Goal: Communication & Community: Answer question/provide support

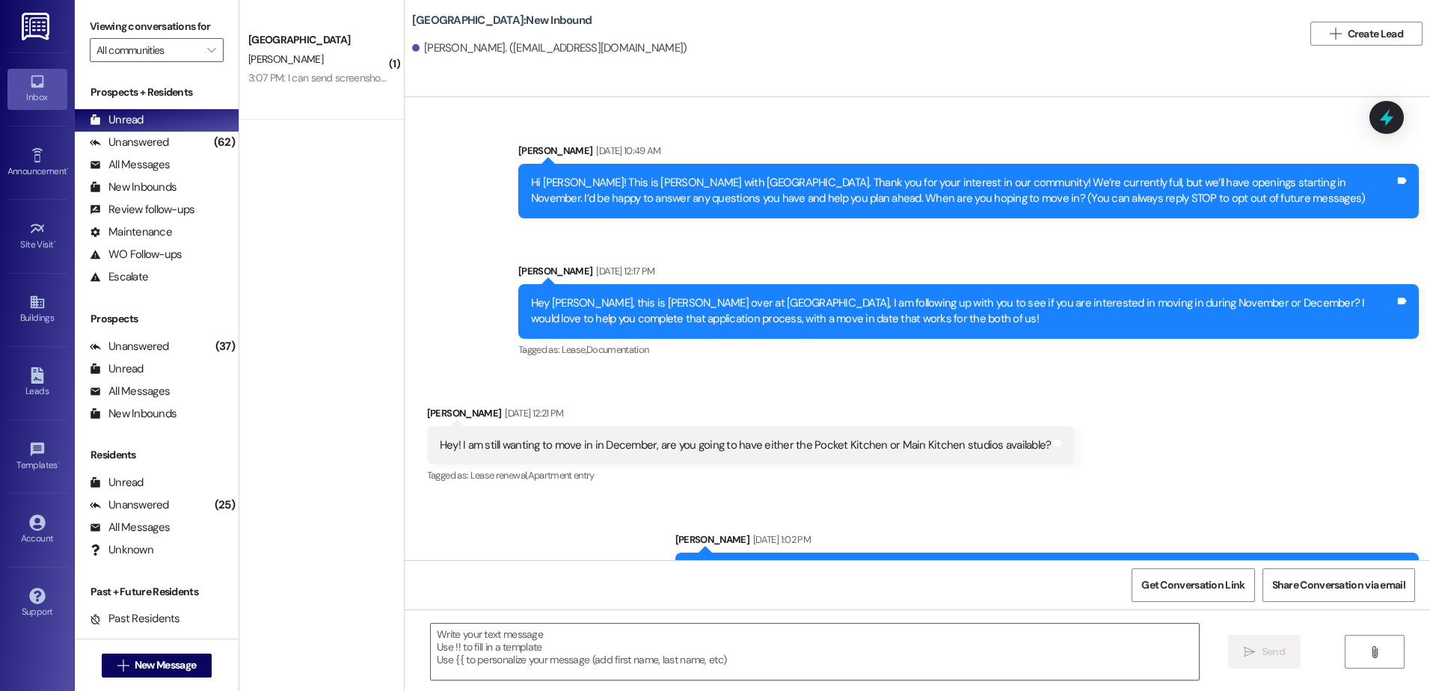
scroll to position [1732, 0]
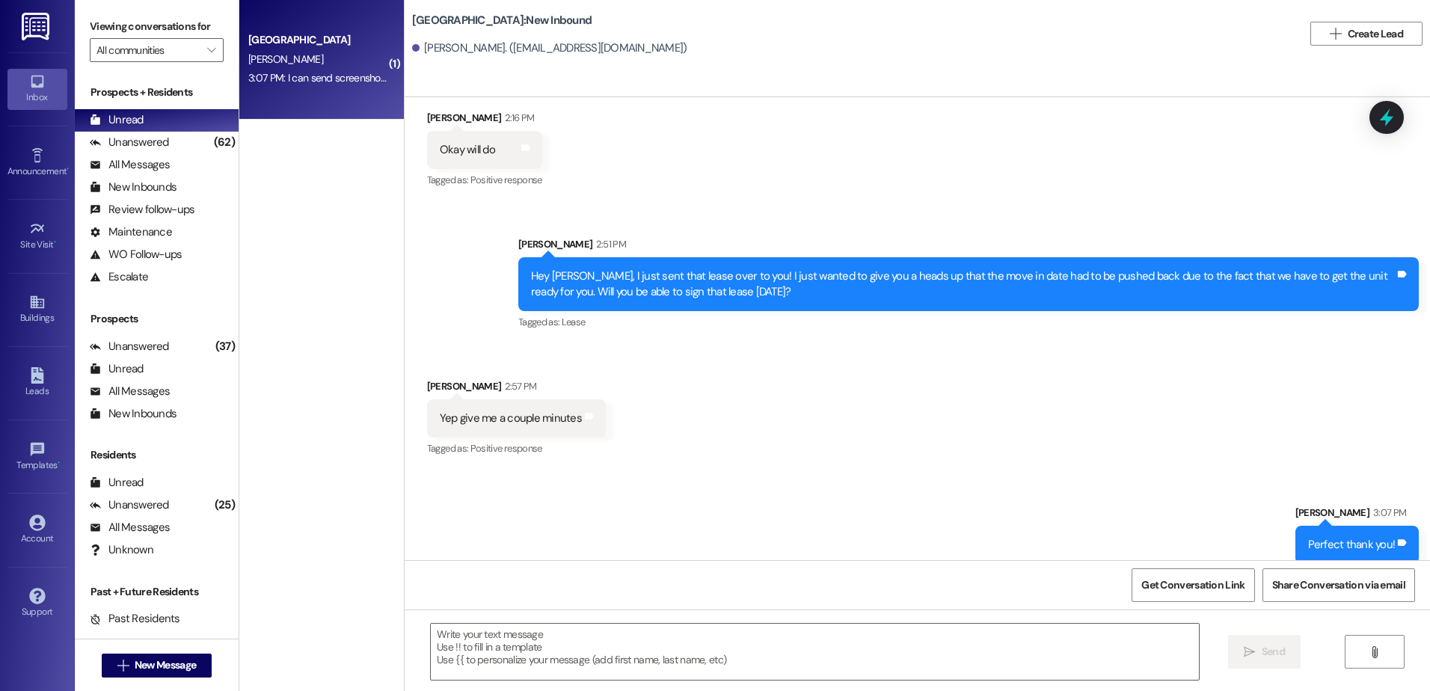
click at [251, 88] on div "3:07 PM: I can send screenshots of my pay deposits for my work, would that work…" at bounding box center [317, 78] width 141 height 19
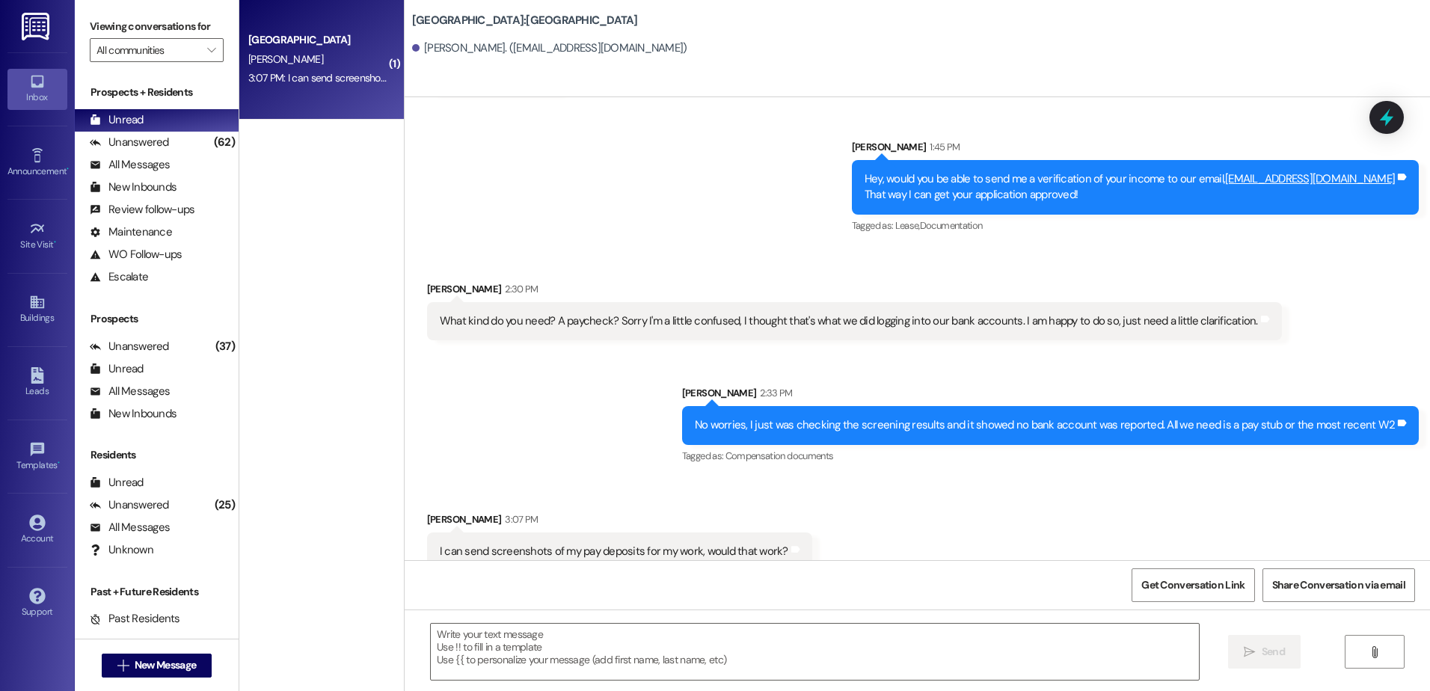
scroll to position [2251, 0]
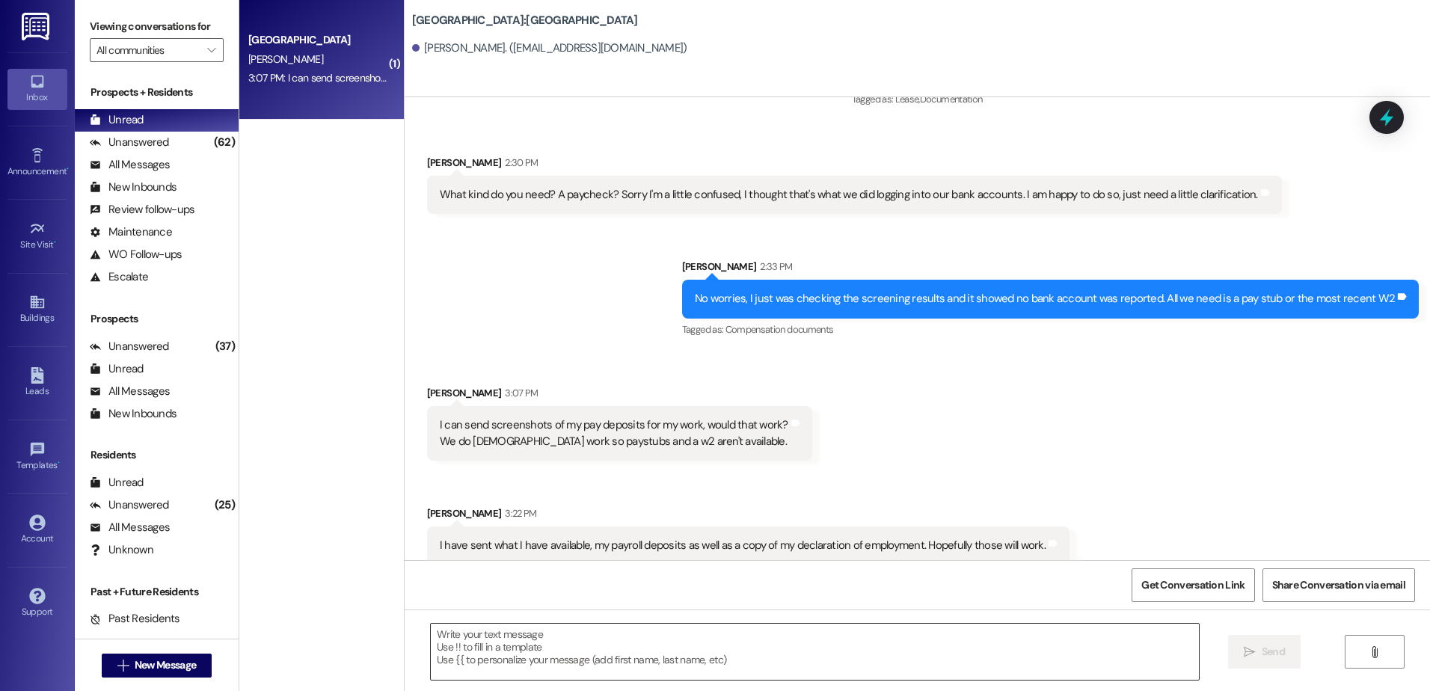
click at [542, 652] on textarea at bounding box center [814, 652] width 767 height 56
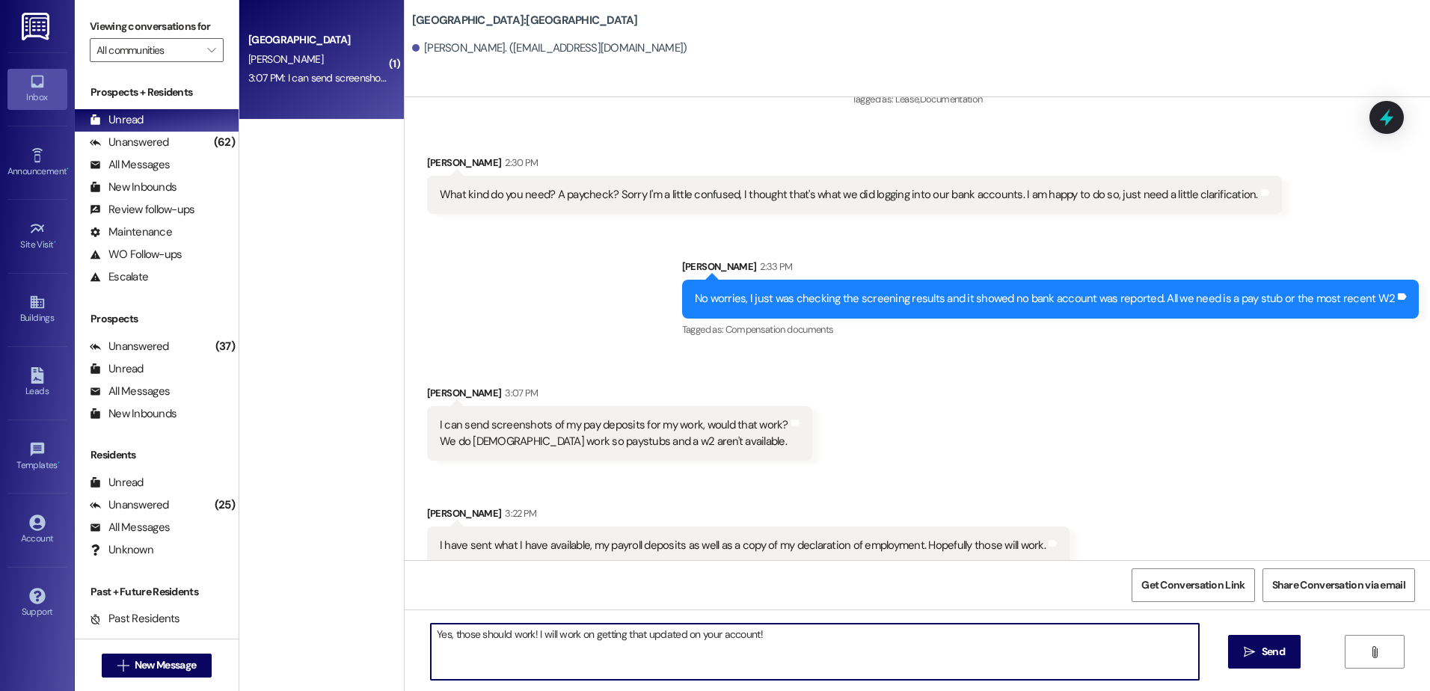
type textarea "Yes, those should work! I will work on getting that updated on your account!"
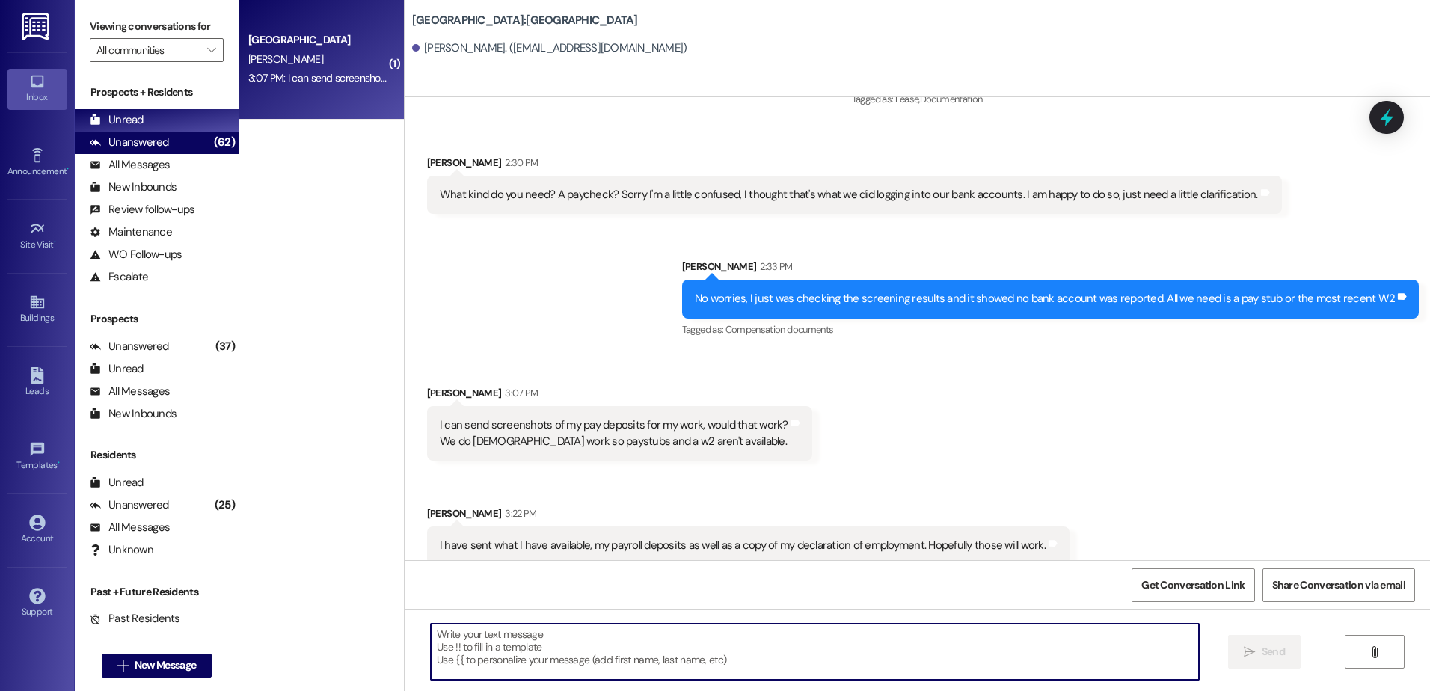
click at [159, 140] on div "Unanswered" at bounding box center [129, 143] width 79 height 16
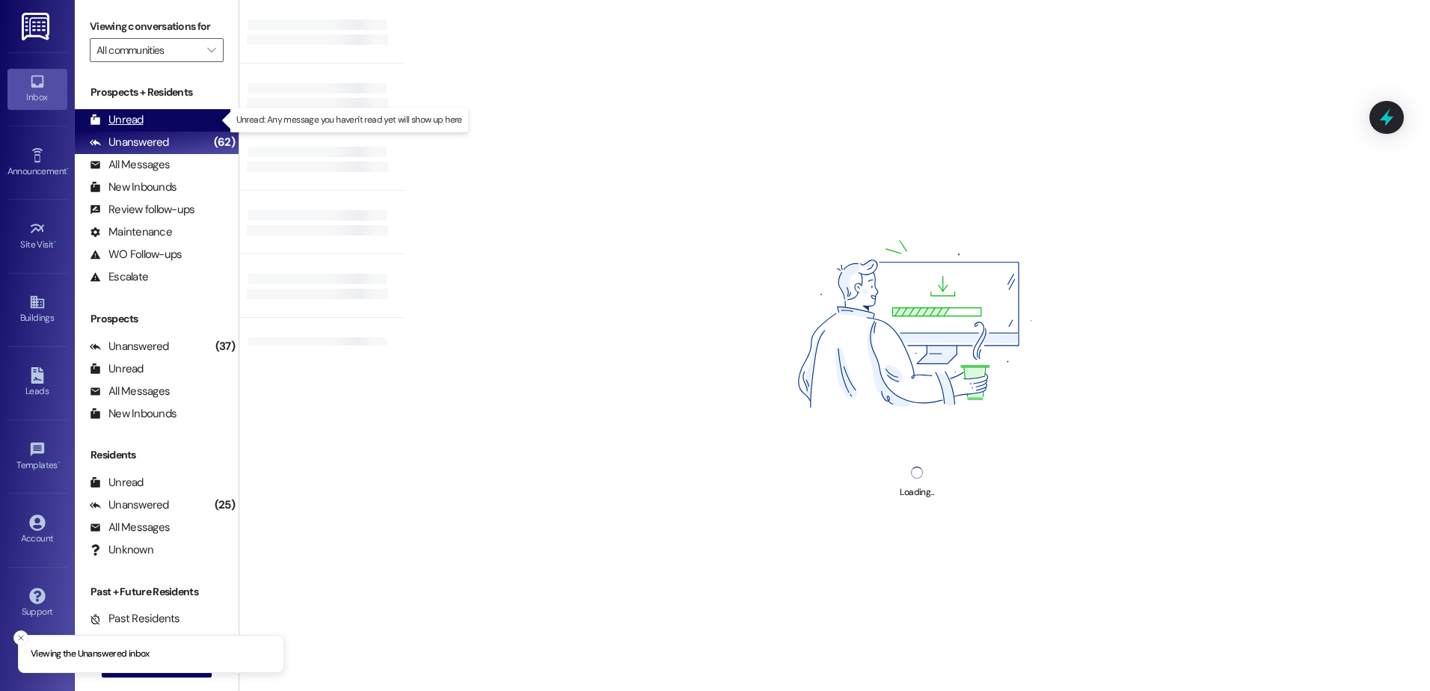
click at [163, 122] on div "Unread (0)" at bounding box center [157, 120] width 164 height 22
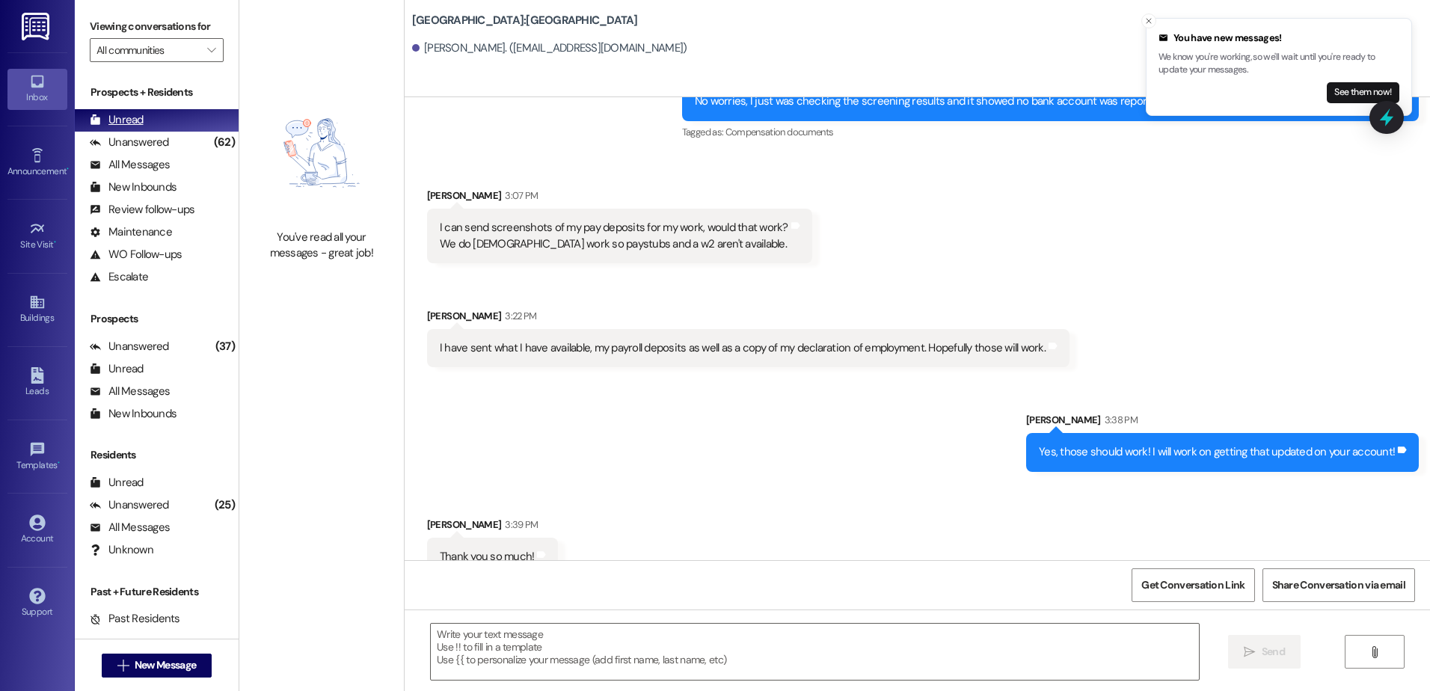
scroll to position [2459, 0]
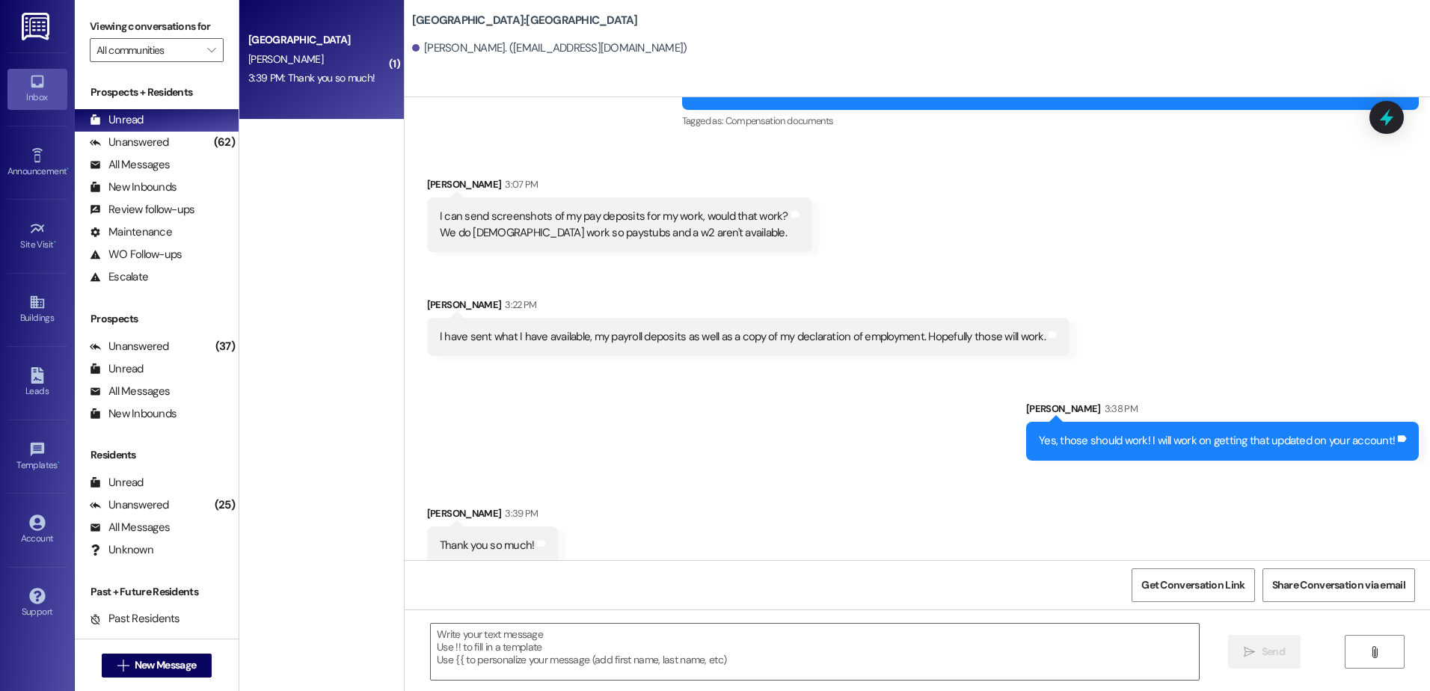
click at [808, 540] on div "Received via SMS [PERSON_NAME] 3:39 PM Thank you so much! Tags and notes" at bounding box center [917, 524] width 1025 height 104
click at [143, 139] on div "Unanswered" at bounding box center [129, 143] width 79 height 16
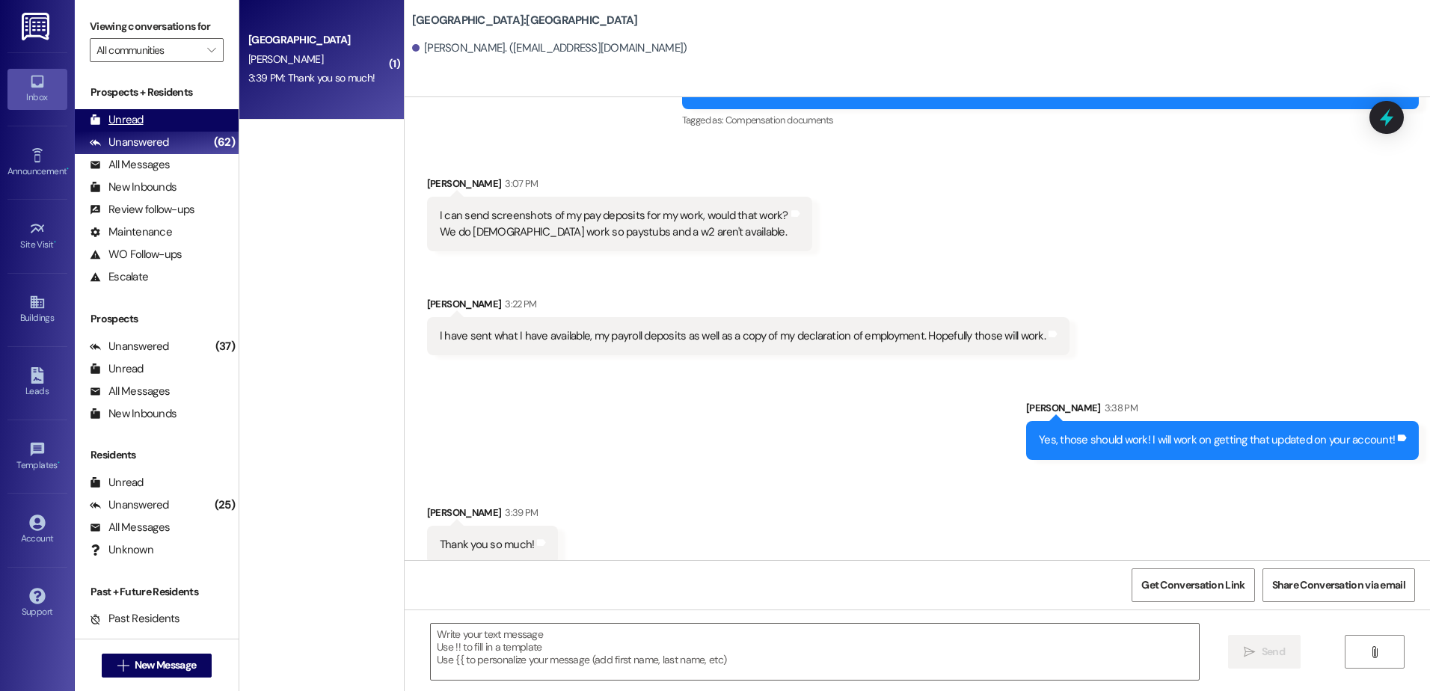
click at [143, 126] on div "Unread (0)" at bounding box center [157, 120] width 164 height 22
click at [165, 146] on div "Unanswered" at bounding box center [129, 143] width 79 height 16
click at [158, 122] on div "Unread (0)" at bounding box center [157, 120] width 164 height 22
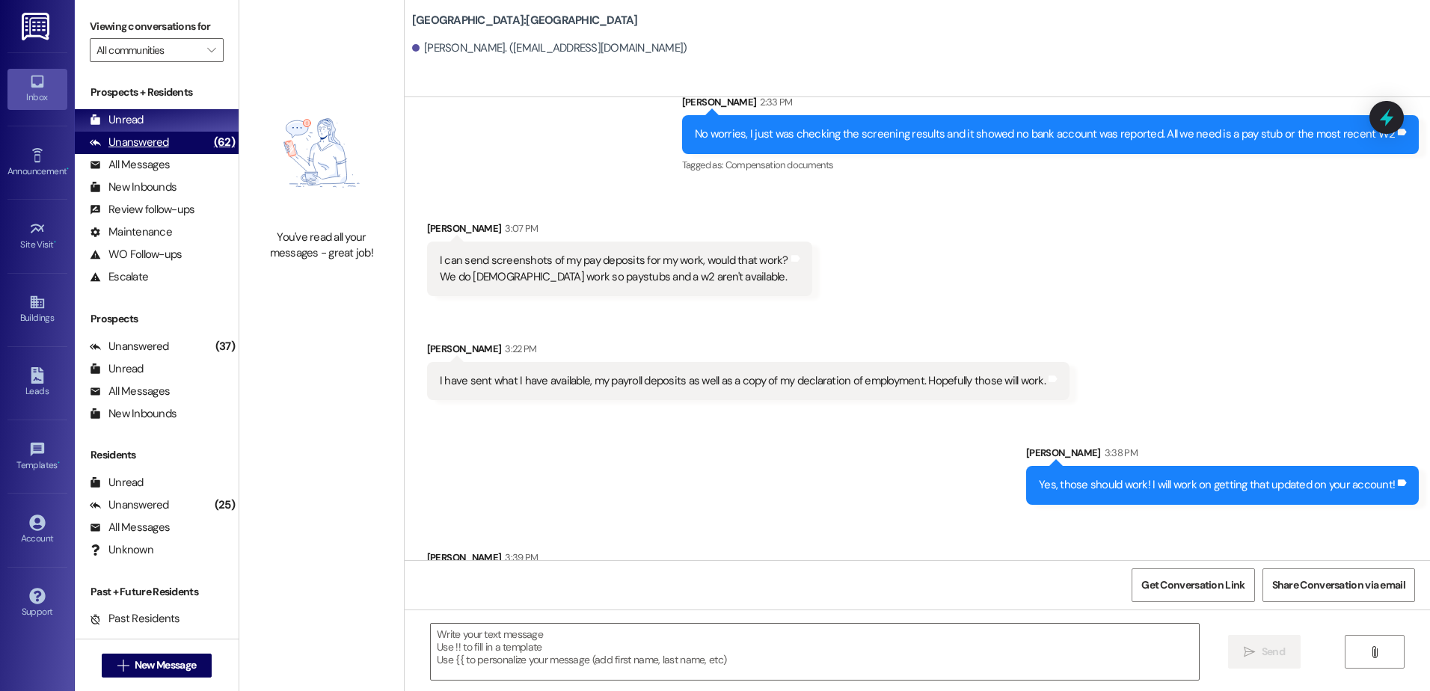
scroll to position [2459, 0]
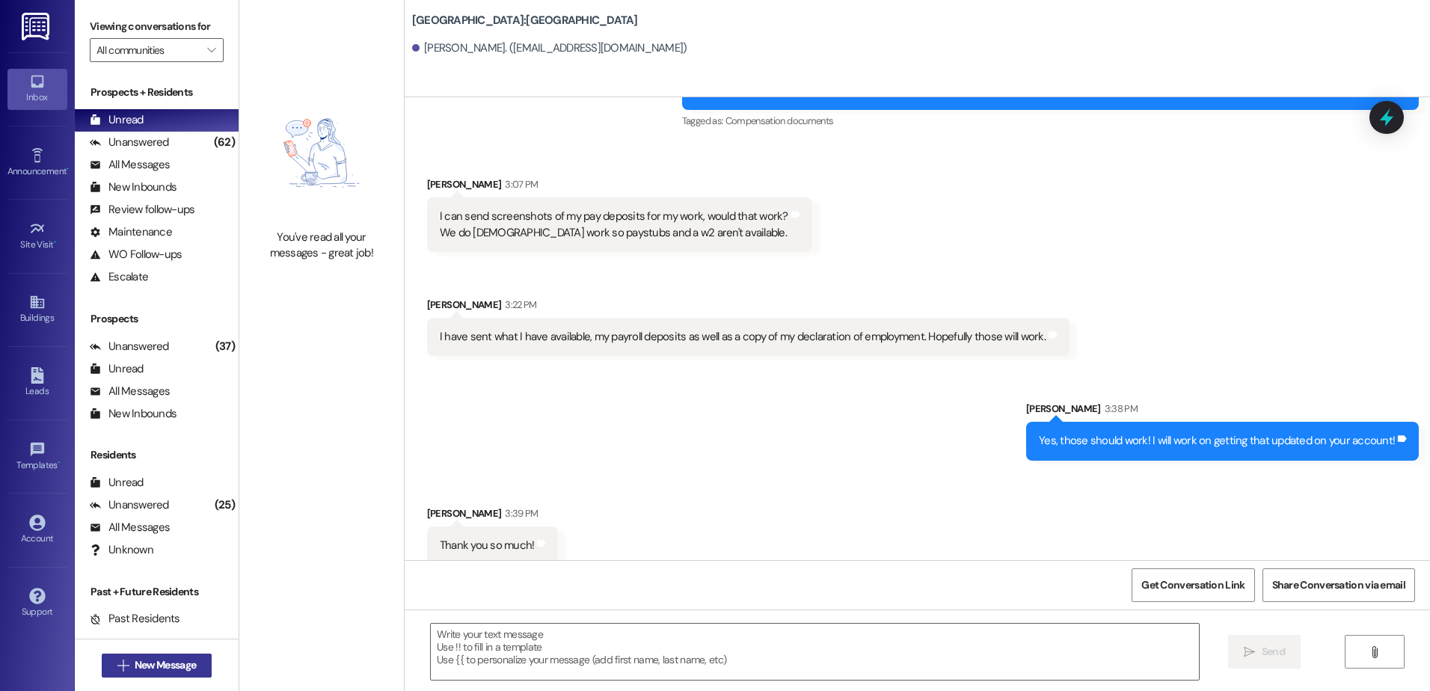
click at [114, 659] on span " New Message" at bounding box center [156, 665] width 85 height 16
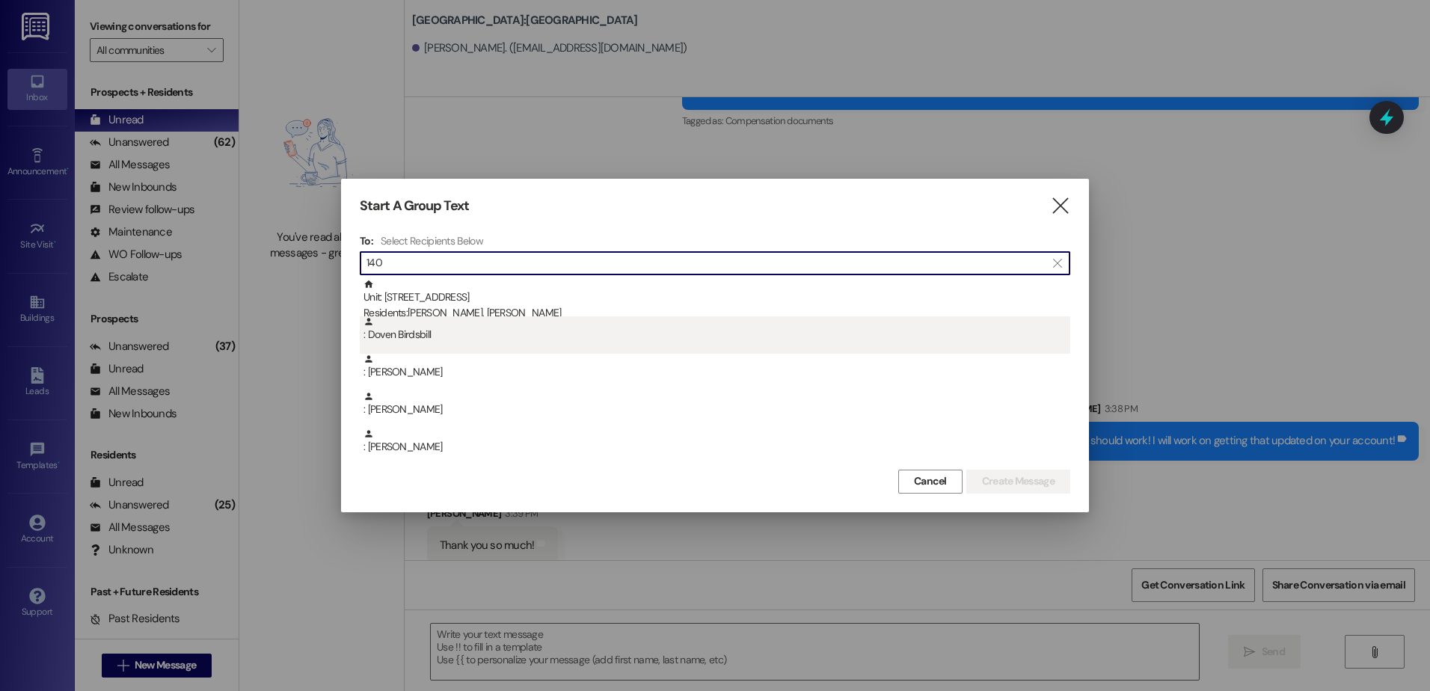
type input "140"
click at [434, 346] on div ": Doven Birdsbill" at bounding box center [715, 334] width 711 height 37
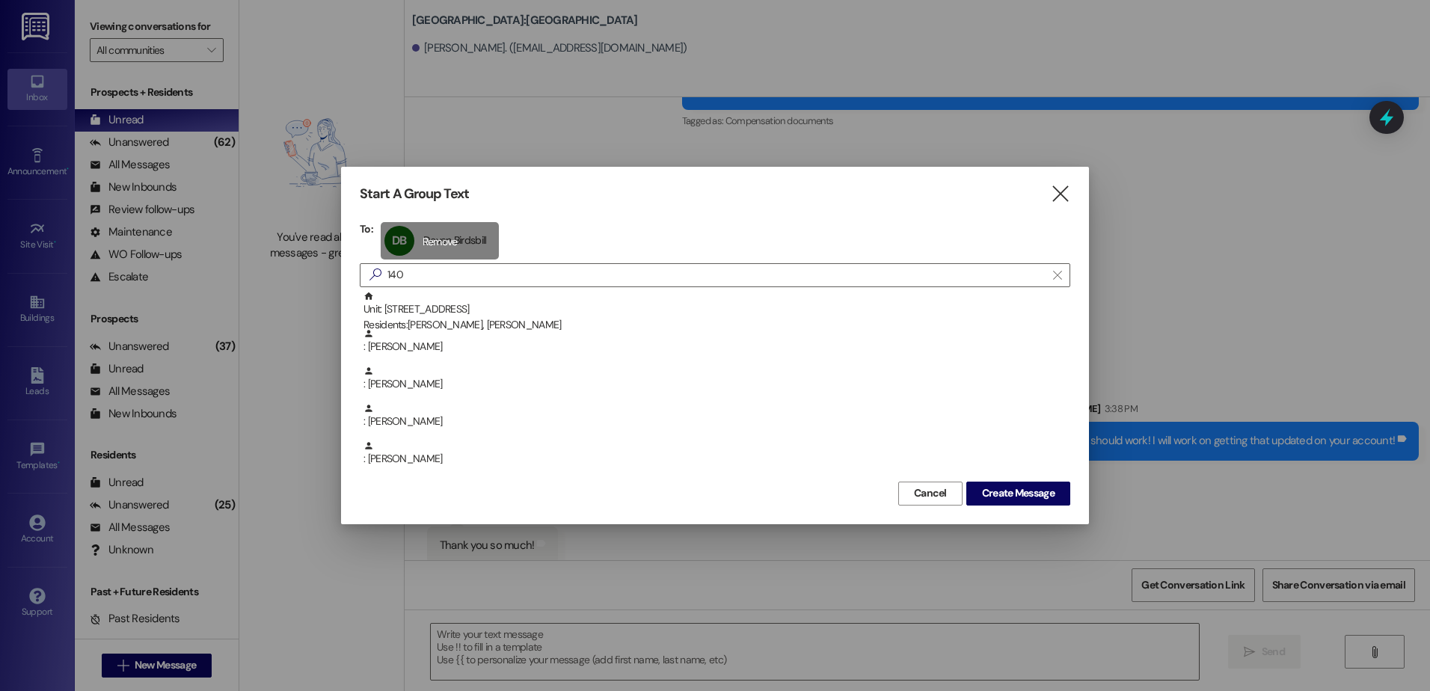
click at [423, 242] on div "[PERSON_NAME] [PERSON_NAME] [PERSON_NAME] [PERSON_NAME] click to remove" at bounding box center [440, 240] width 119 height 37
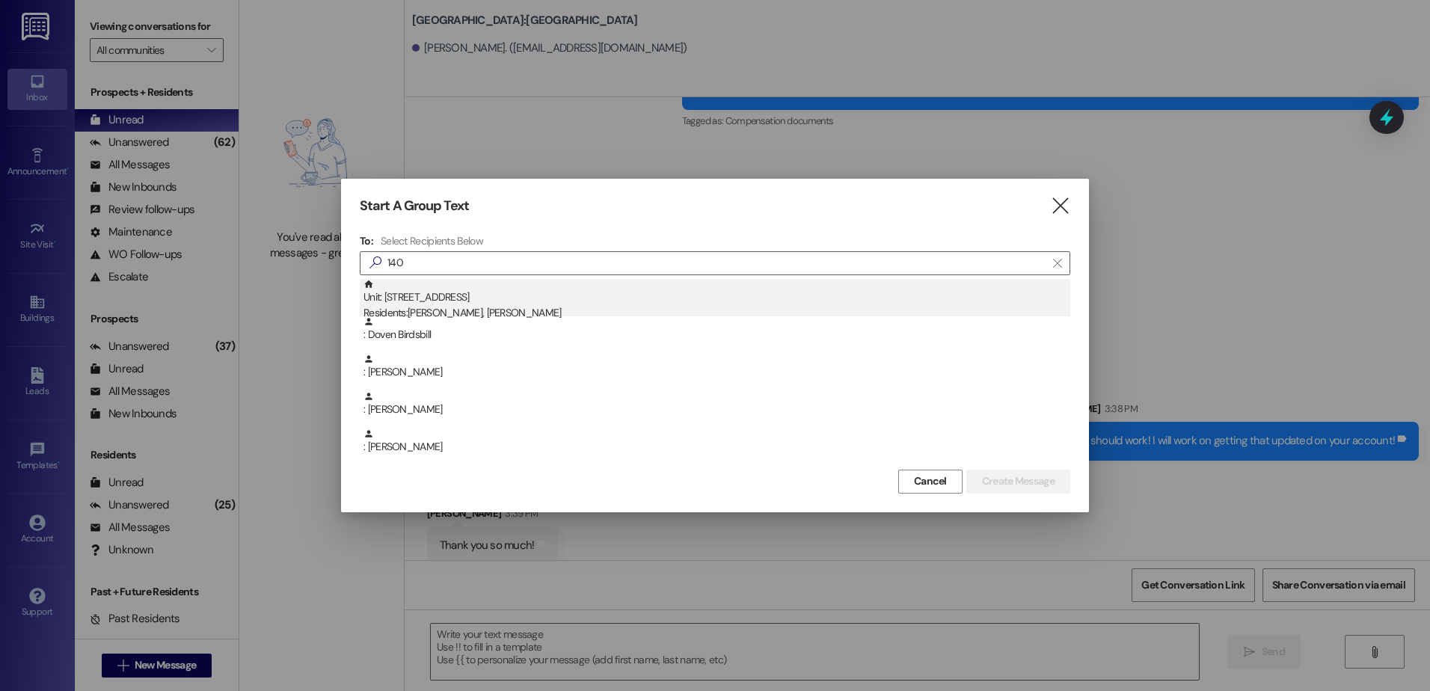
click at [461, 302] on div "Unit: 140 - 1 Central Park Residents: [PERSON_NAME], [PERSON_NAME]" at bounding box center [716, 300] width 707 height 43
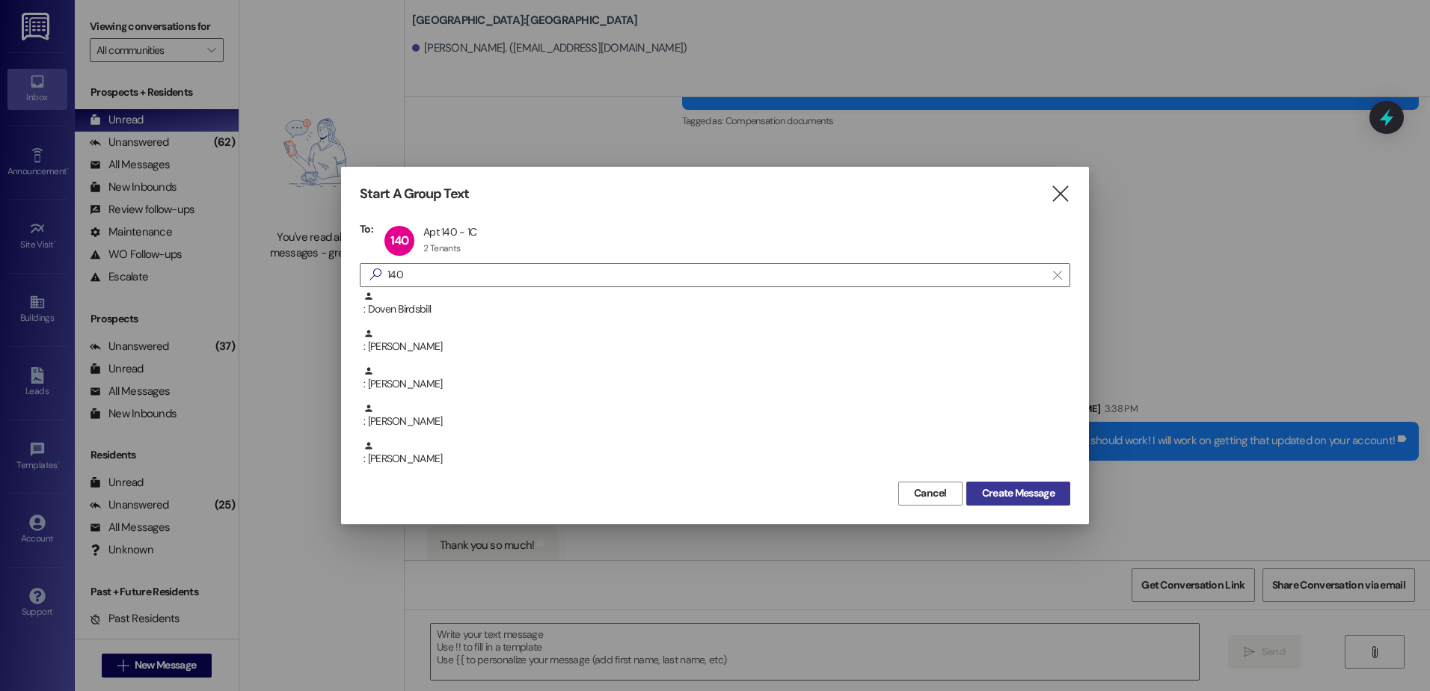
click at [1001, 495] on span "Create Message" at bounding box center [1018, 493] width 73 height 16
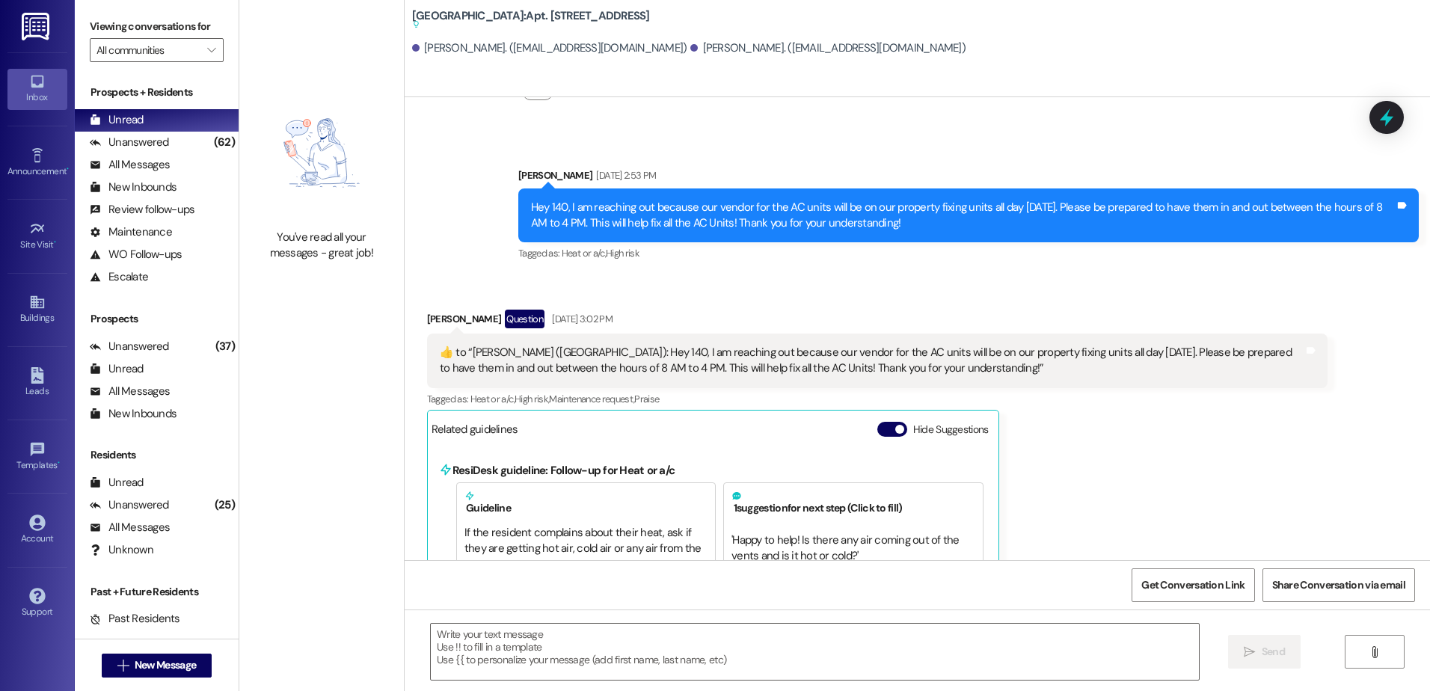
scroll to position [6070, 0]
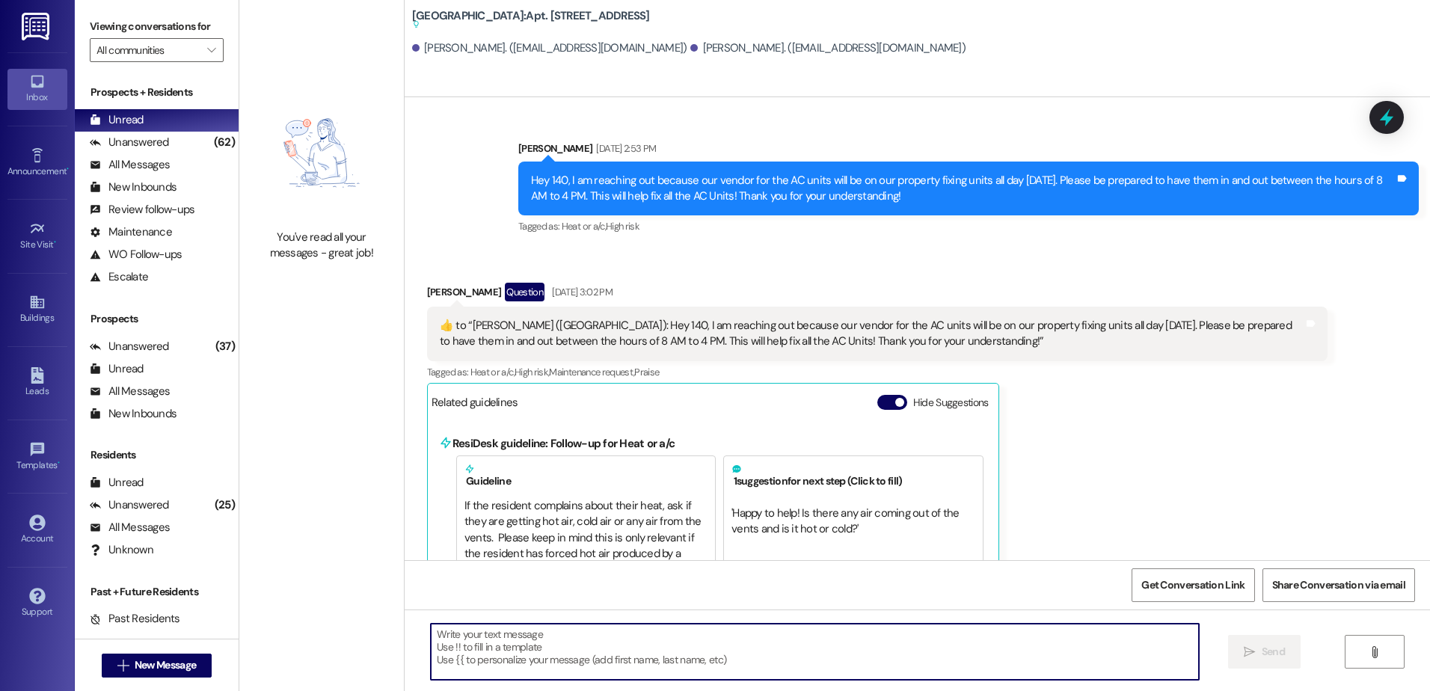
drag, startPoint x: 424, startPoint y: 660, endPoint x: 424, endPoint y: 685, distance: 24.7
click at [424, 683] on div " Send " at bounding box center [917, 666] width 1025 height 112
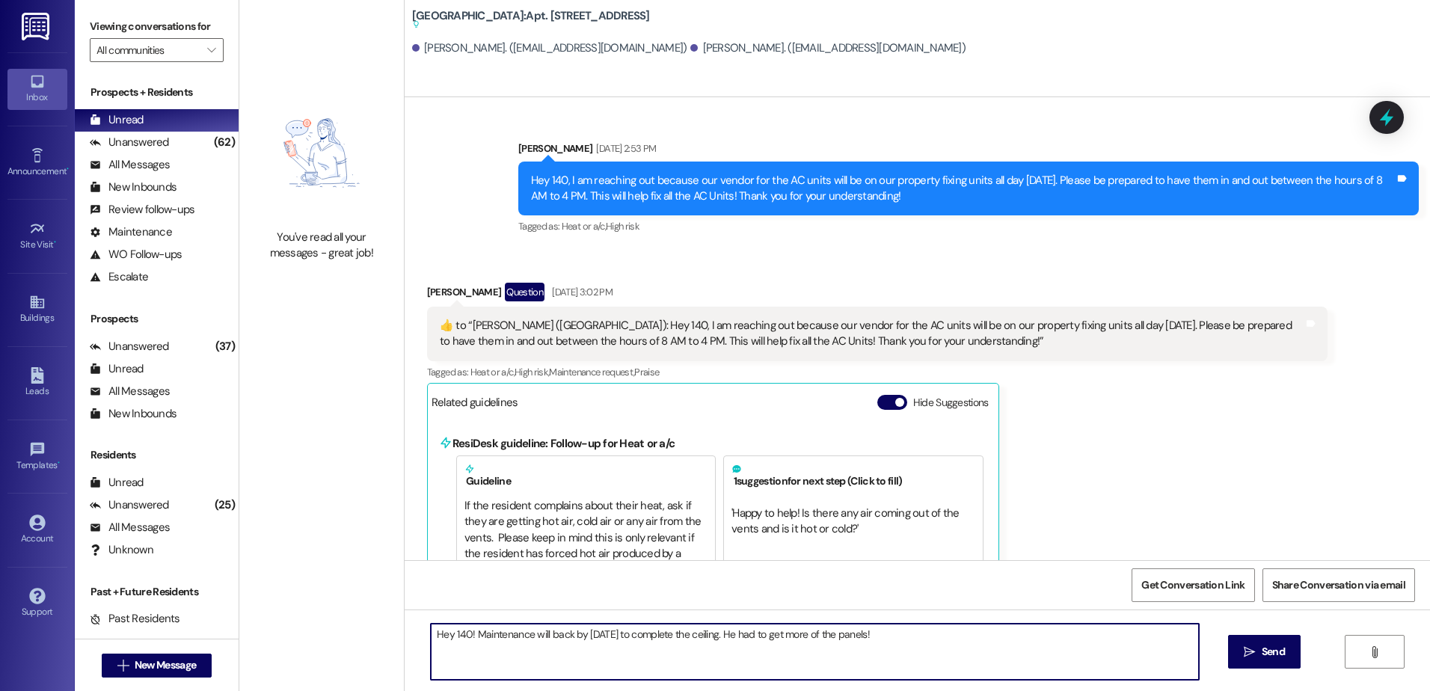
type textarea "Hey 140! Maintenance will back by [DATE] to complete the ceiling. He had to get…"
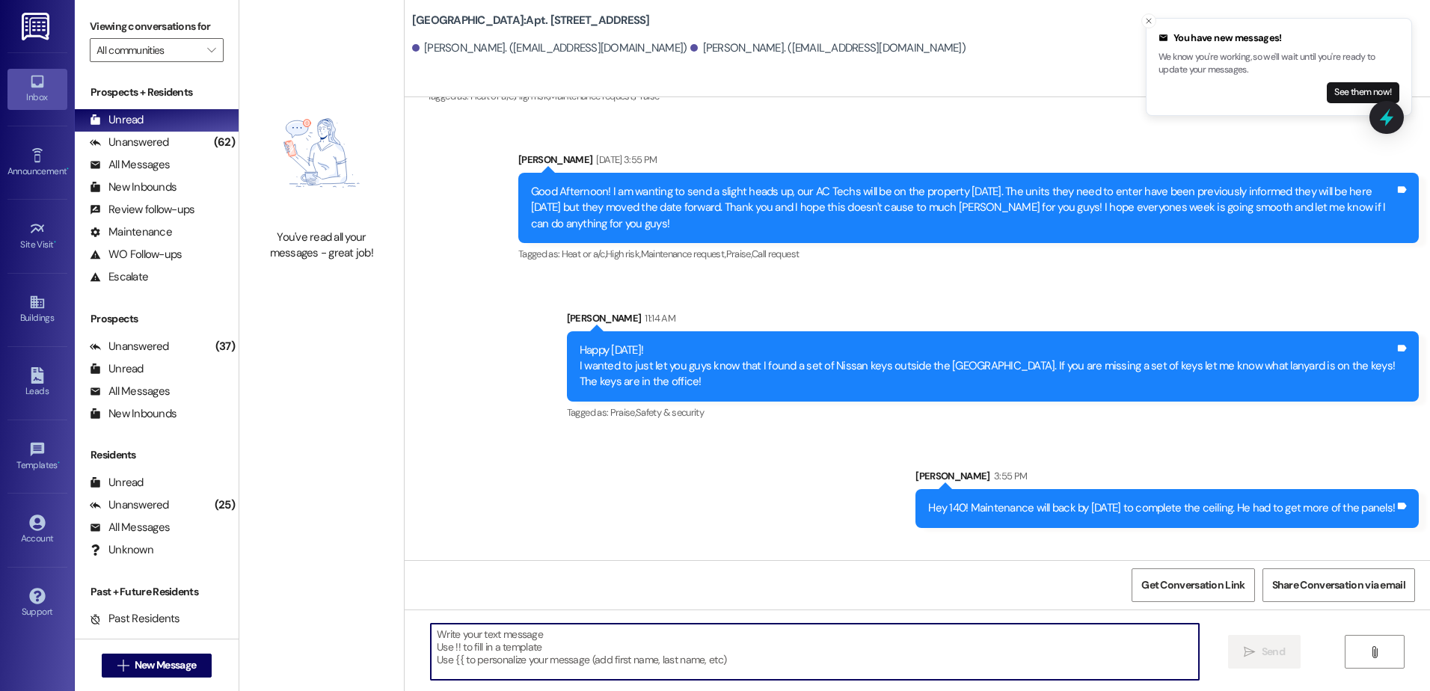
scroll to position [6381, 0]
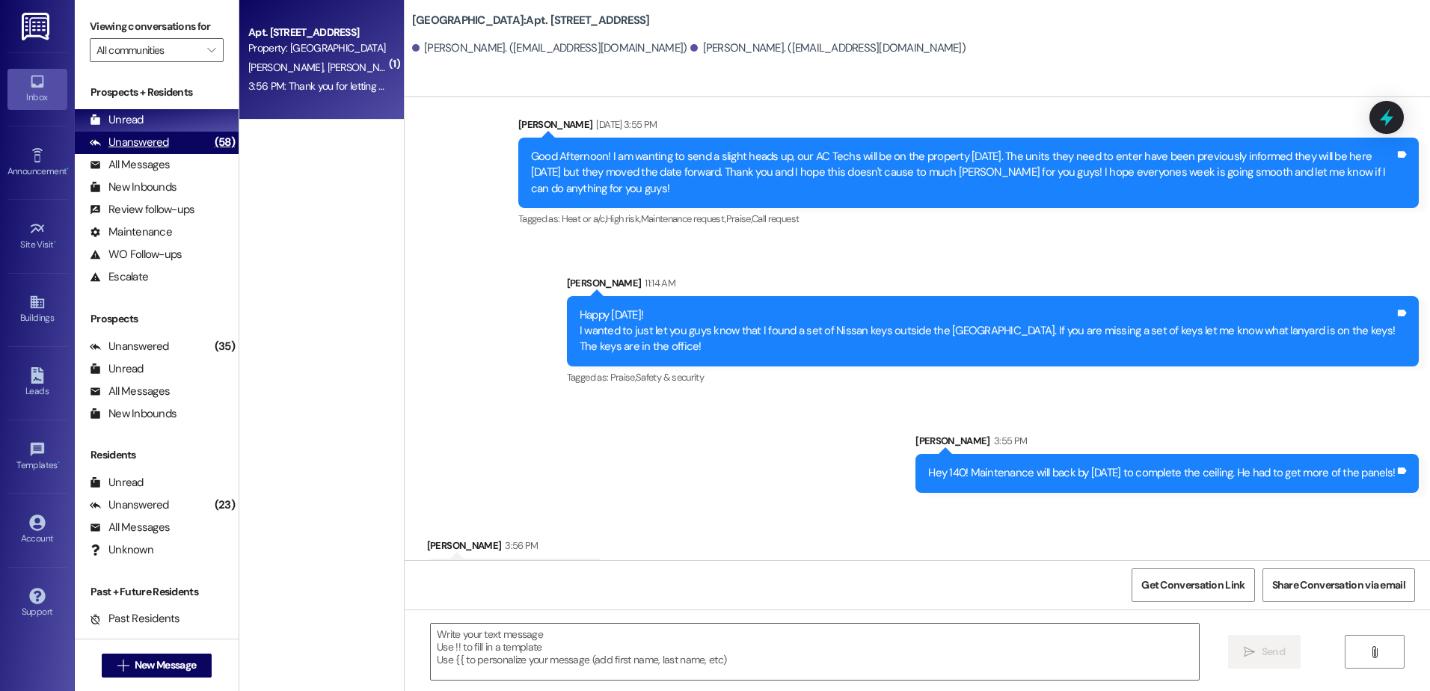
click at [145, 141] on div "Unanswered" at bounding box center [129, 143] width 79 height 16
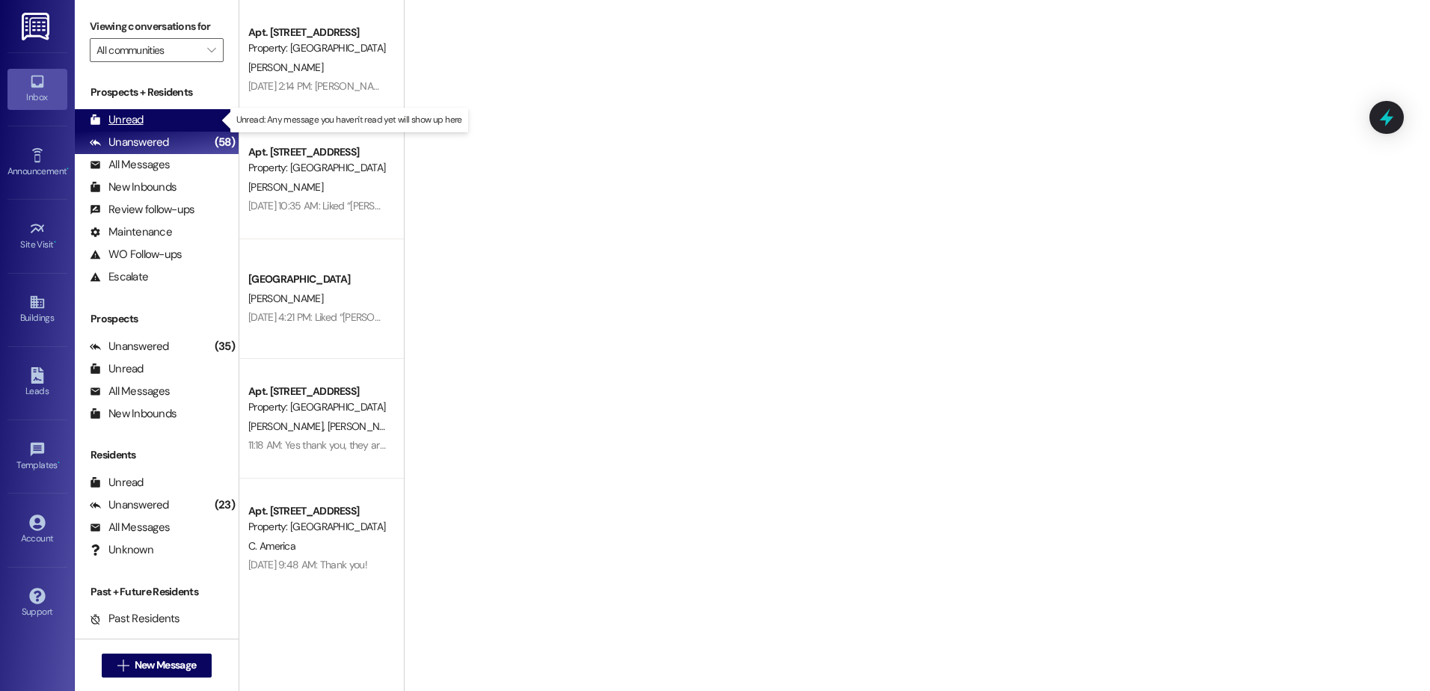
click at [141, 121] on div "Unread" at bounding box center [117, 120] width 54 height 16
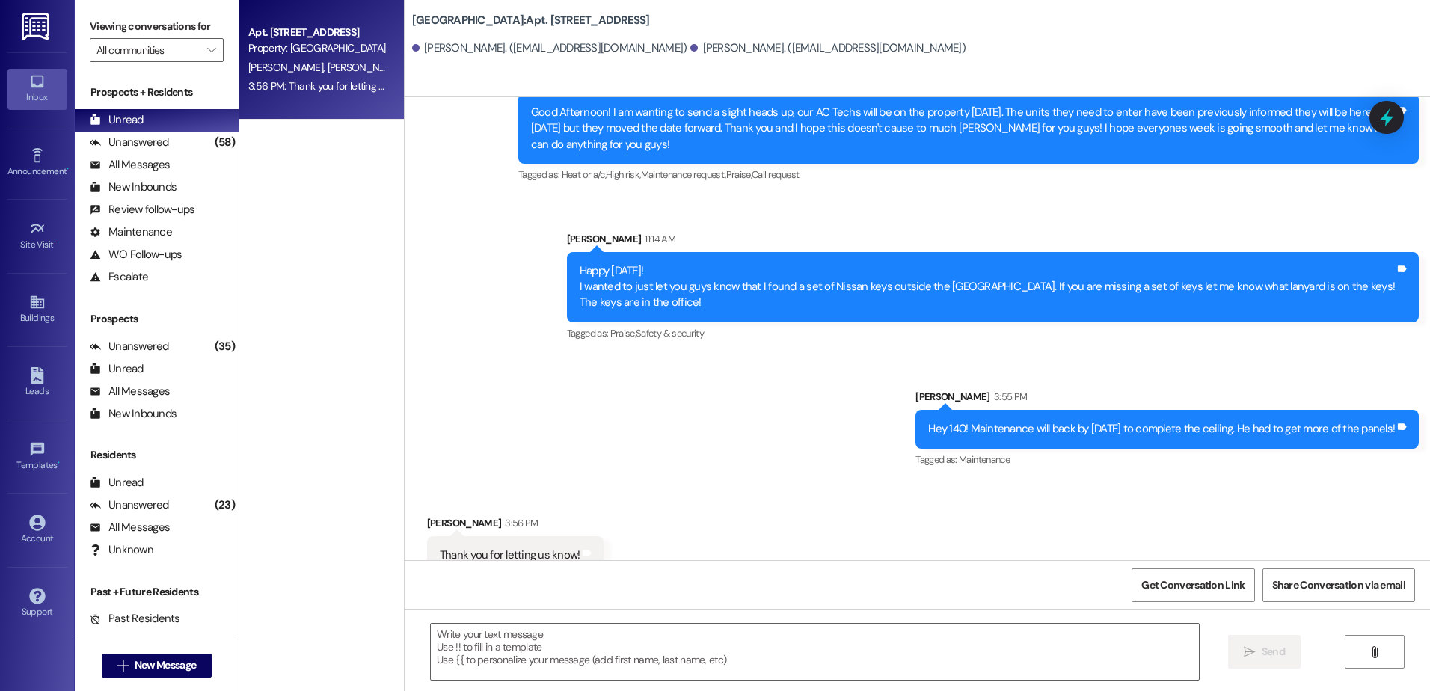
scroll to position [6426, 0]
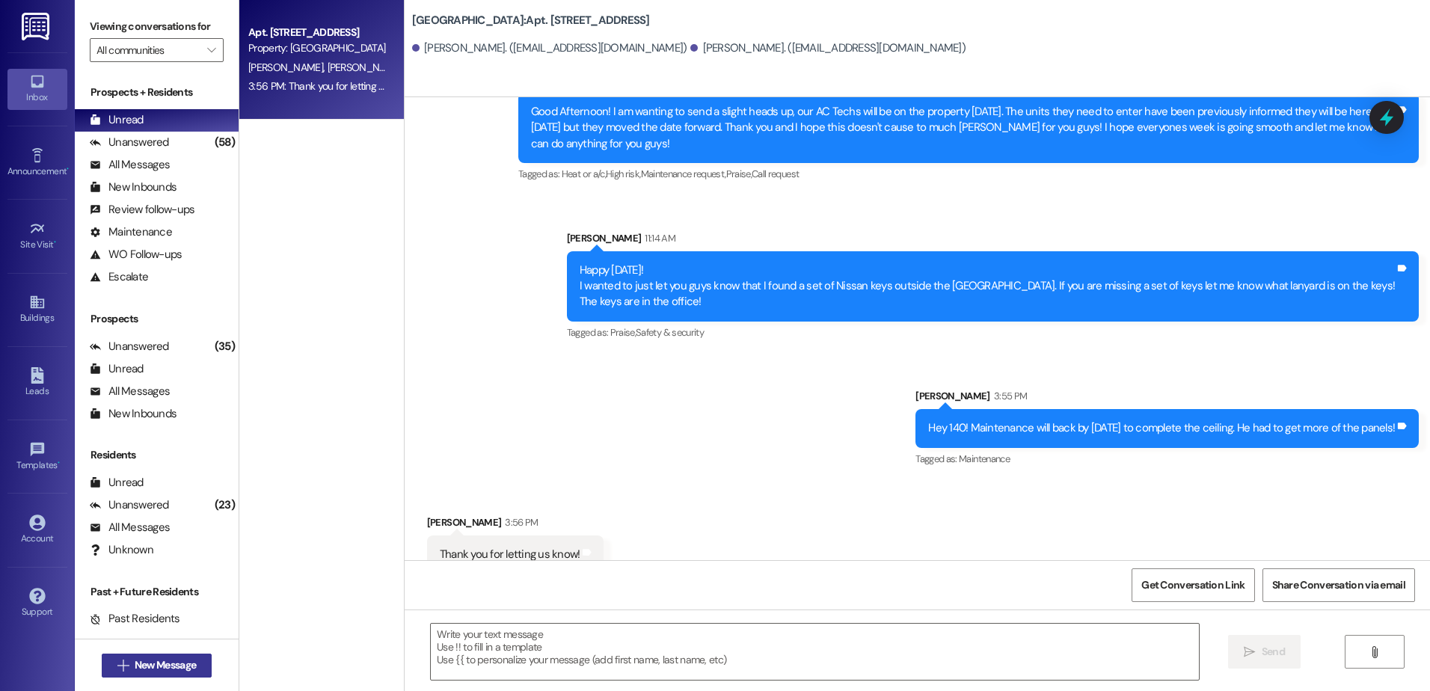
click at [159, 659] on span "New Message" at bounding box center [165, 665] width 61 height 16
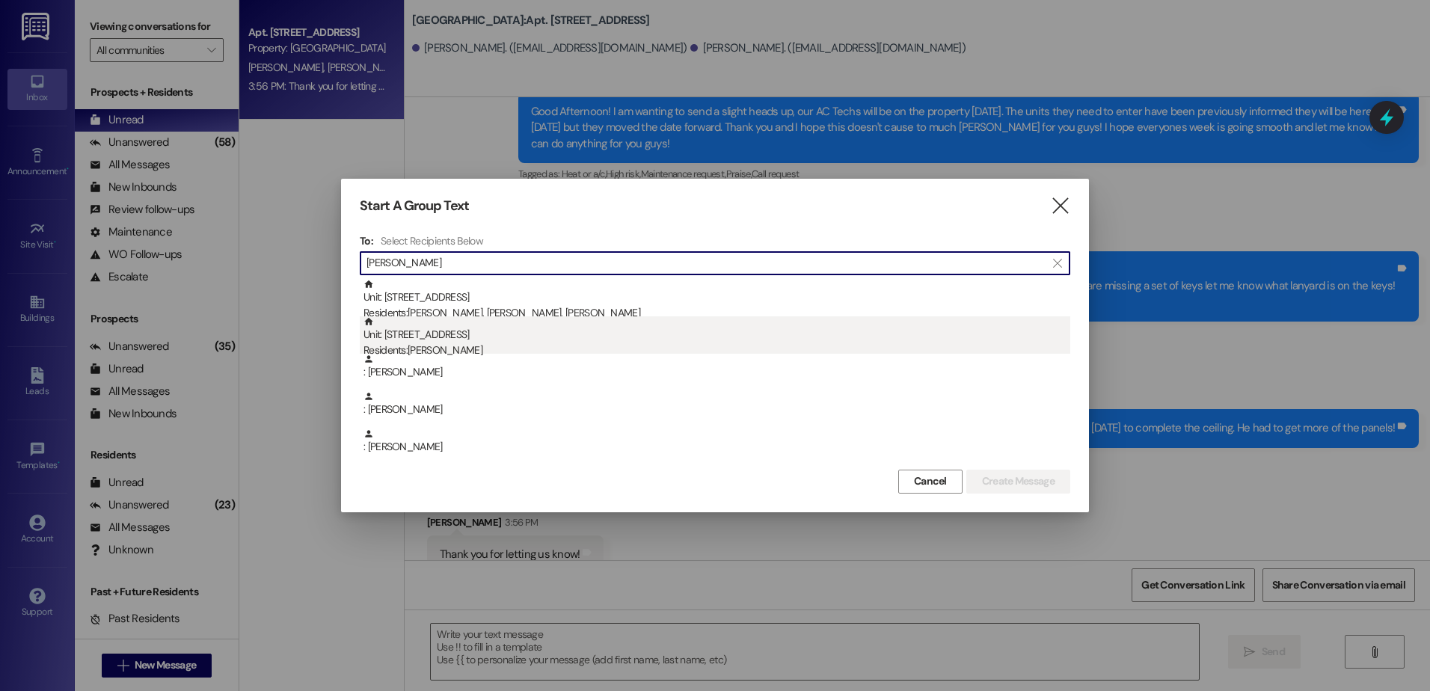
type input "[PERSON_NAME]"
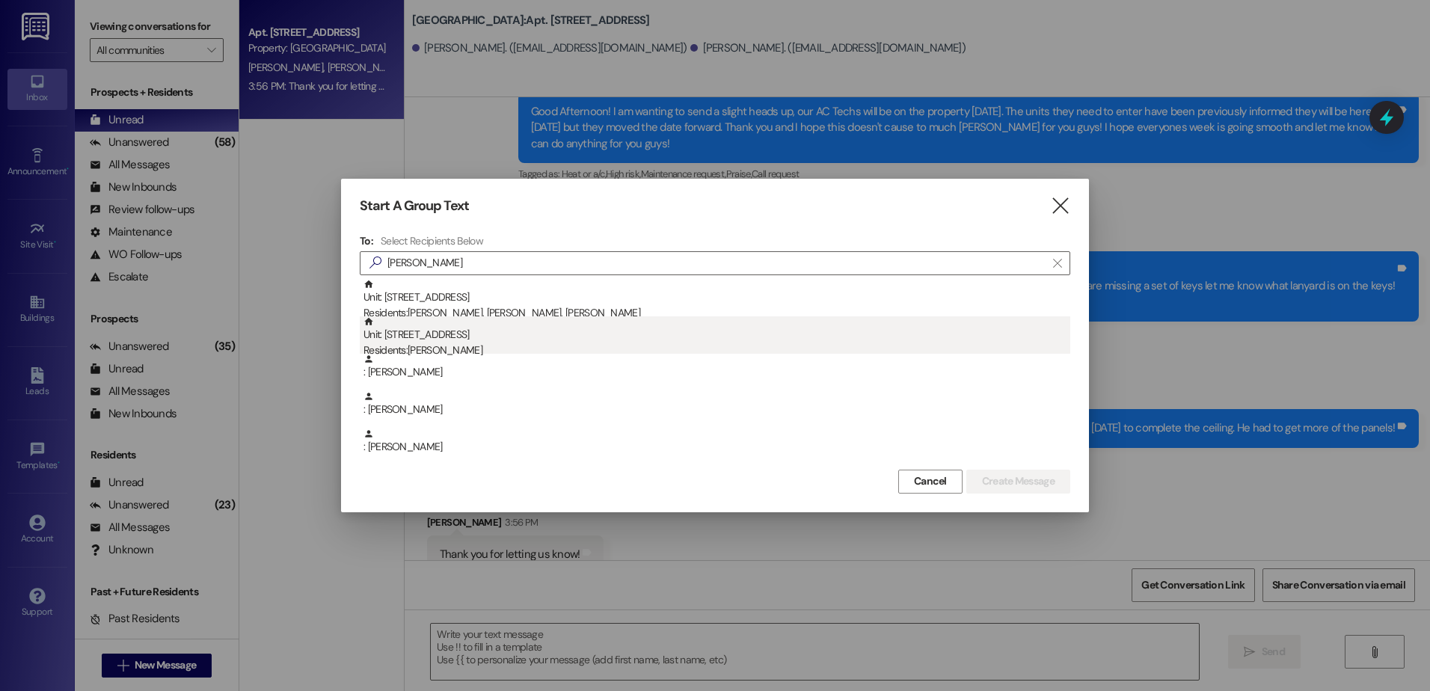
click at [571, 325] on div "Unit: 206 - 1 Central Park Residents: [PERSON_NAME]" at bounding box center [716, 337] width 707 height 43
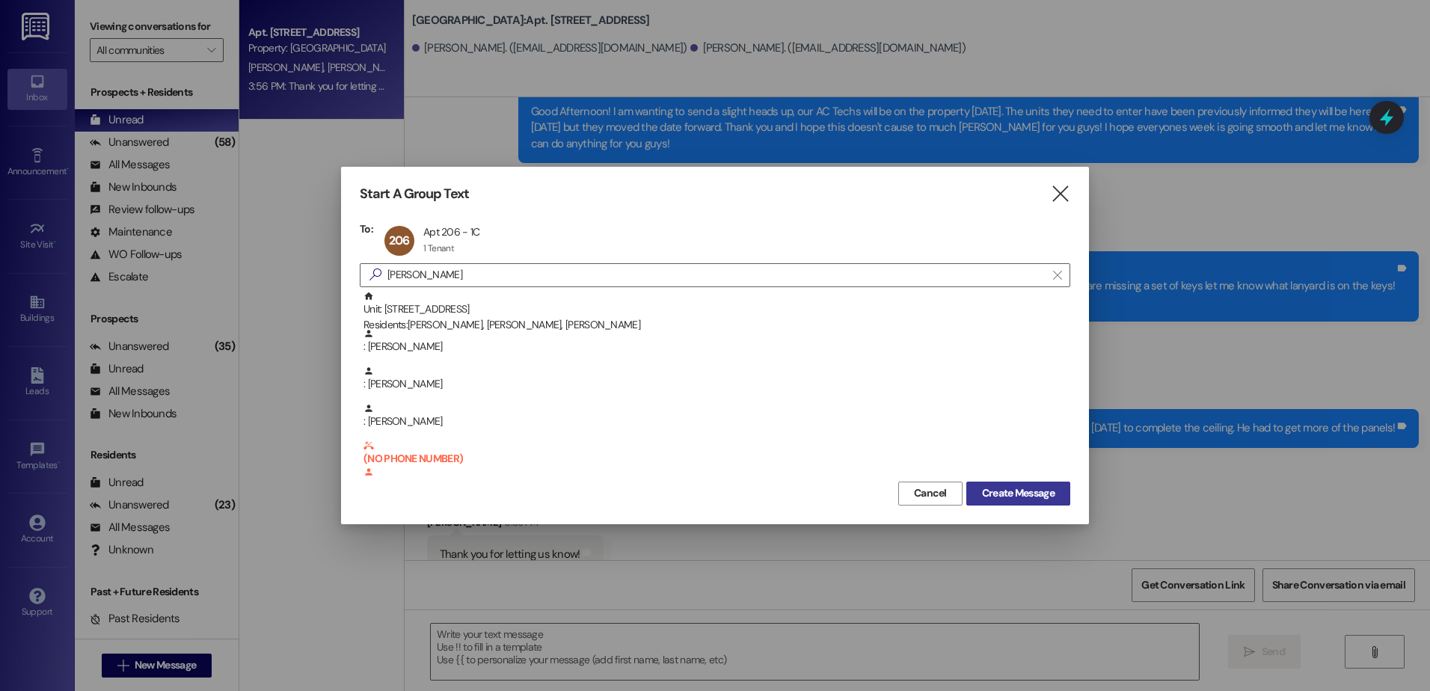
click at [1029, 484] on button "Create Message" at bounding box center [1018, 494] width 104 height 24
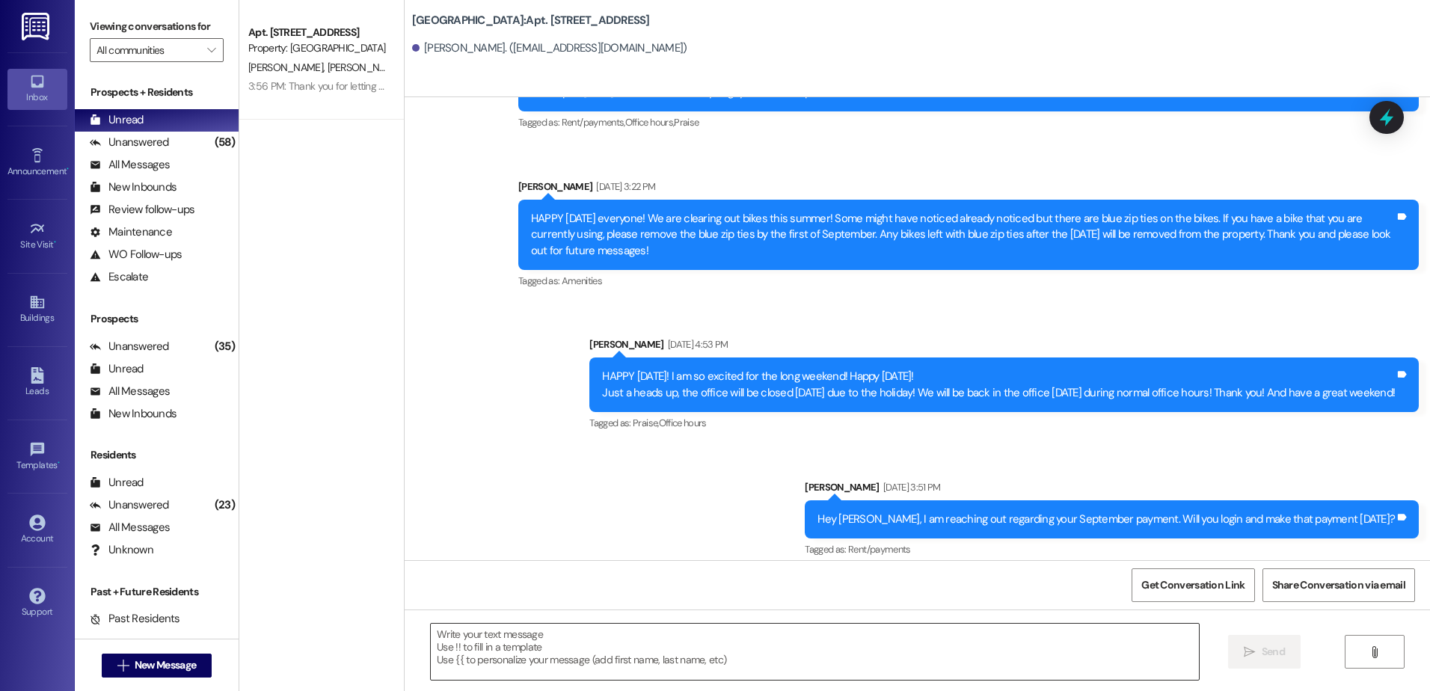
scroll to position [31145, 0]
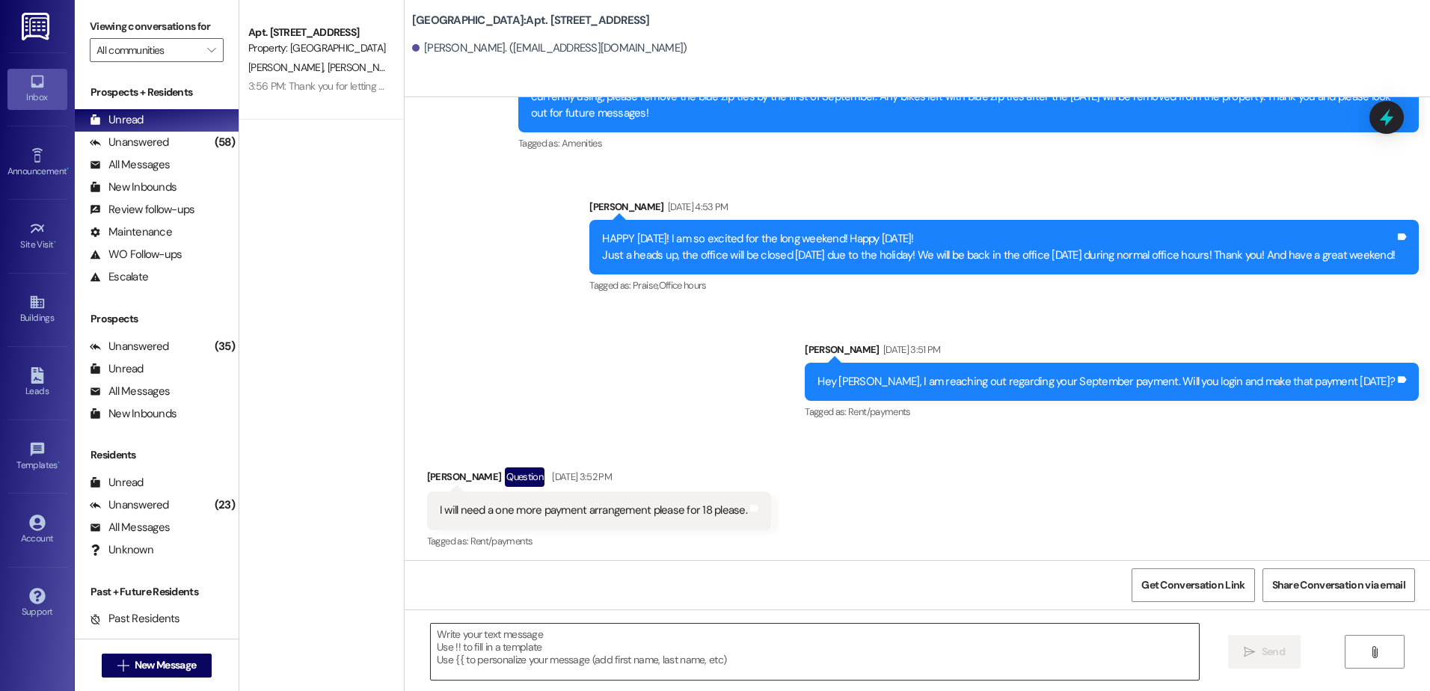
click at [534, 658] on textarea at bounding box center [814, 652] width 767 height 56
click at [531, 633] on textarea "Hey I am reaching out" at bounding box center [814, 652] width 767 height 56
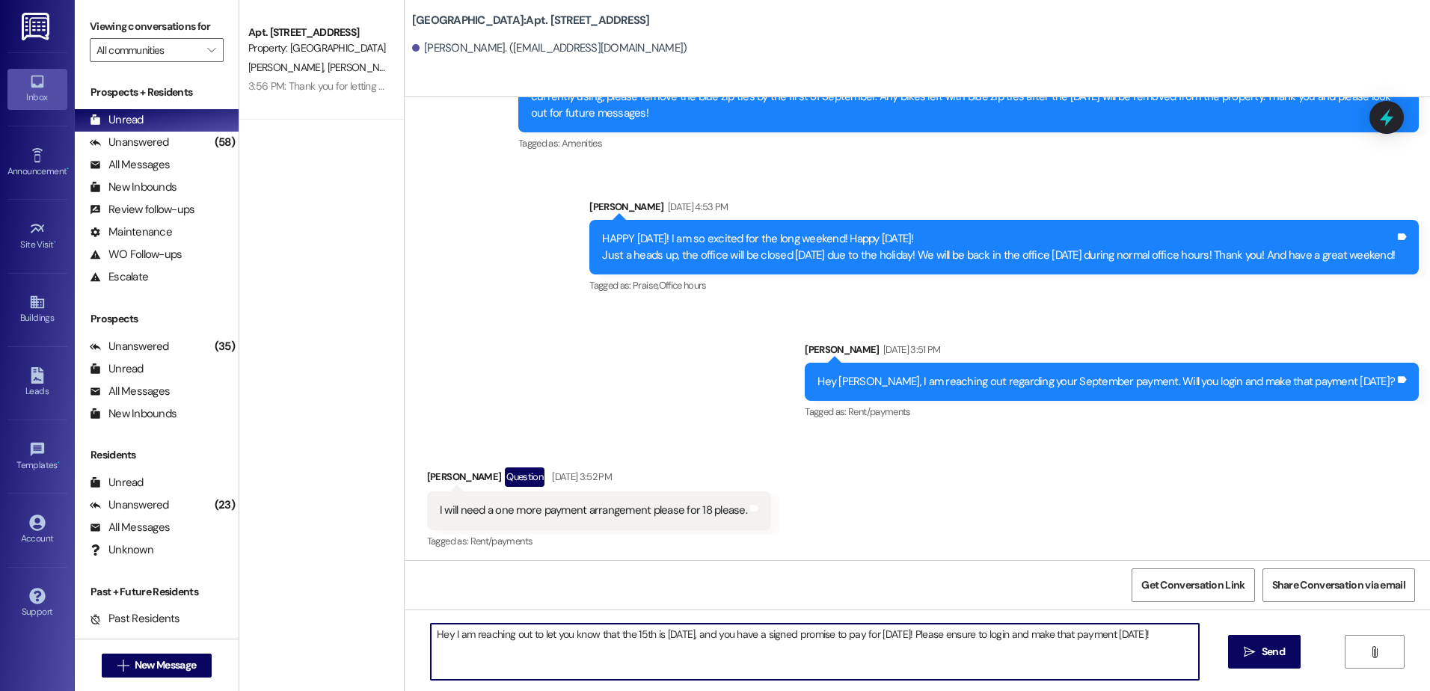
click at [628, 637] on textarea "Hey I am reaching out to let you know that the 15th is [DATE], and you have a s…" at bounding box center [814, 652] width 767 height 56
type textarea "Hey I am reaching out to let you know that the 15th is [DATE], and you have a s…"
click at [1274, 648] on span "Send" at bounding box center [1273, 652] width 23 height 16
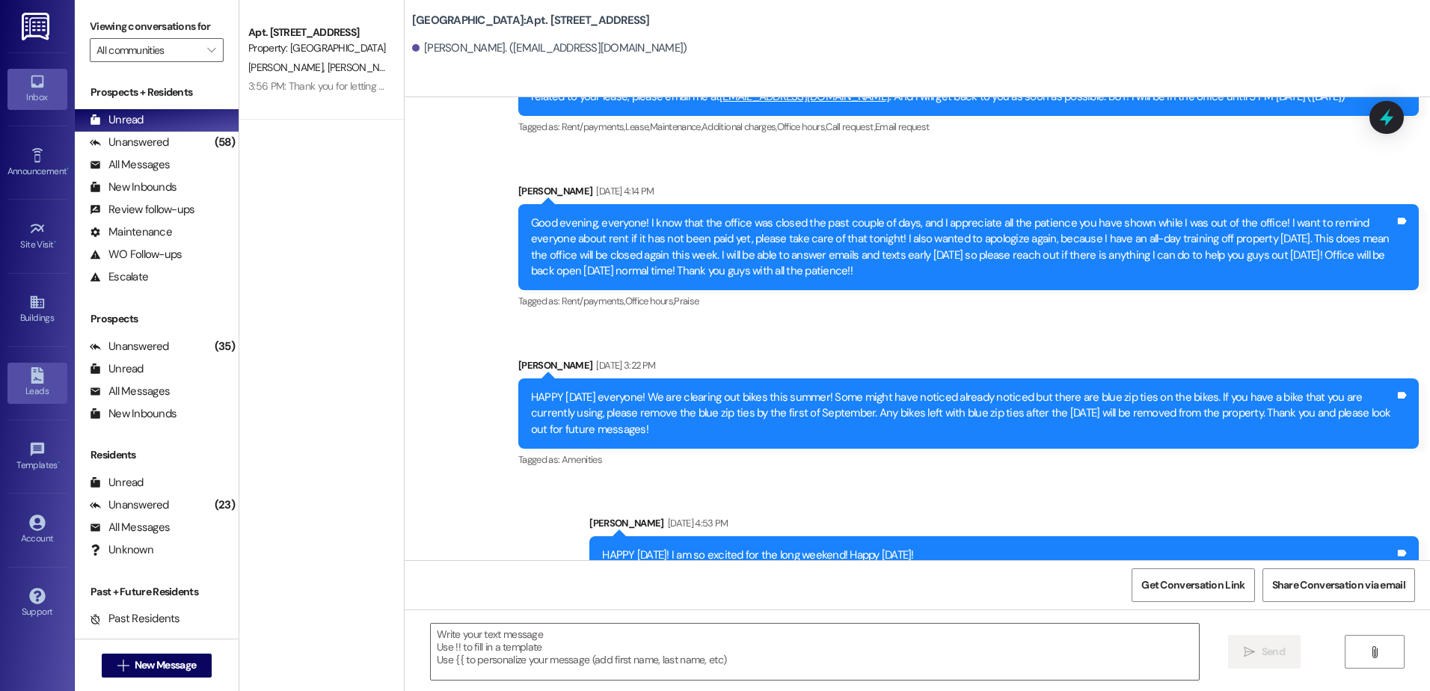
scroll to position [30828, 0]
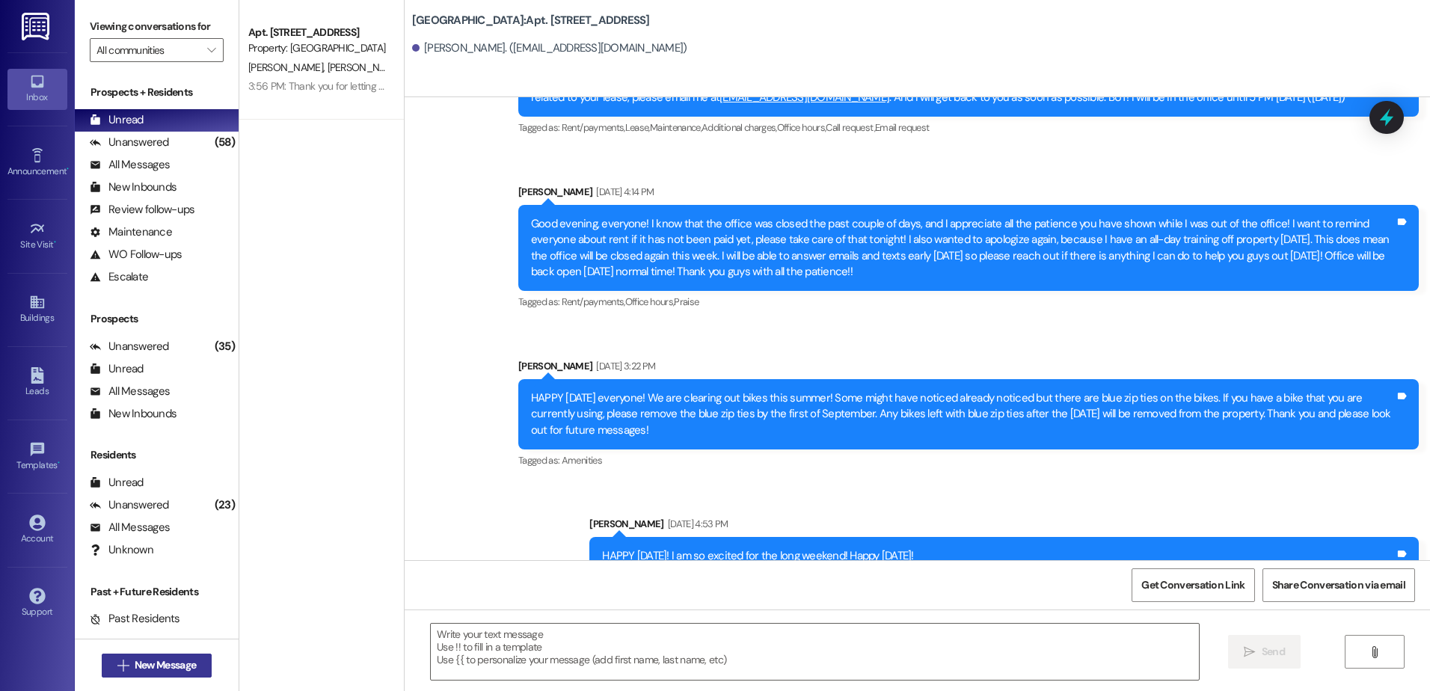
click at [117, 669] on icon "" at bounding box center [122, 666] width 11 height 12
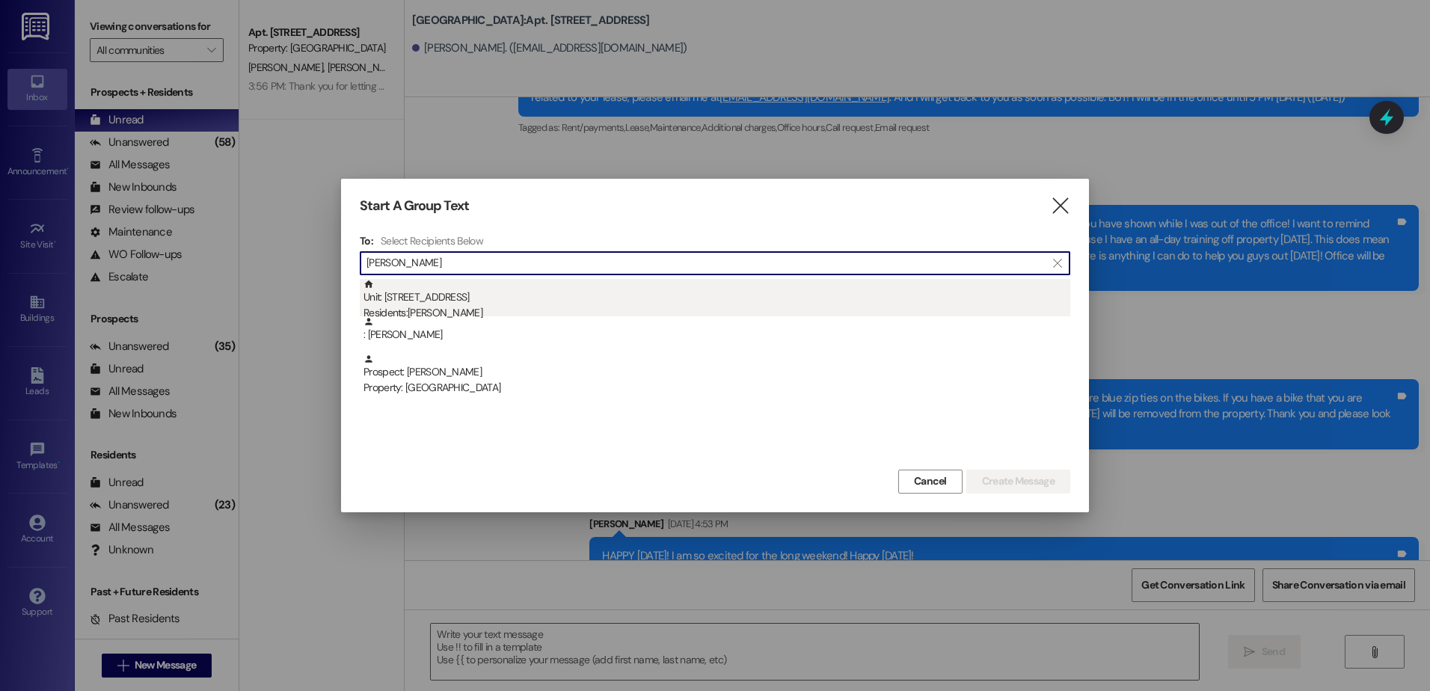
type input "[PERSON_NAME]"
click at [559, 298] on div "Unit: 134 - 1 Central Park Residents: [GEOGRAPHIC_DATA][PERSON_NAME]" at bounding box center [716, 300] width 707 height 43
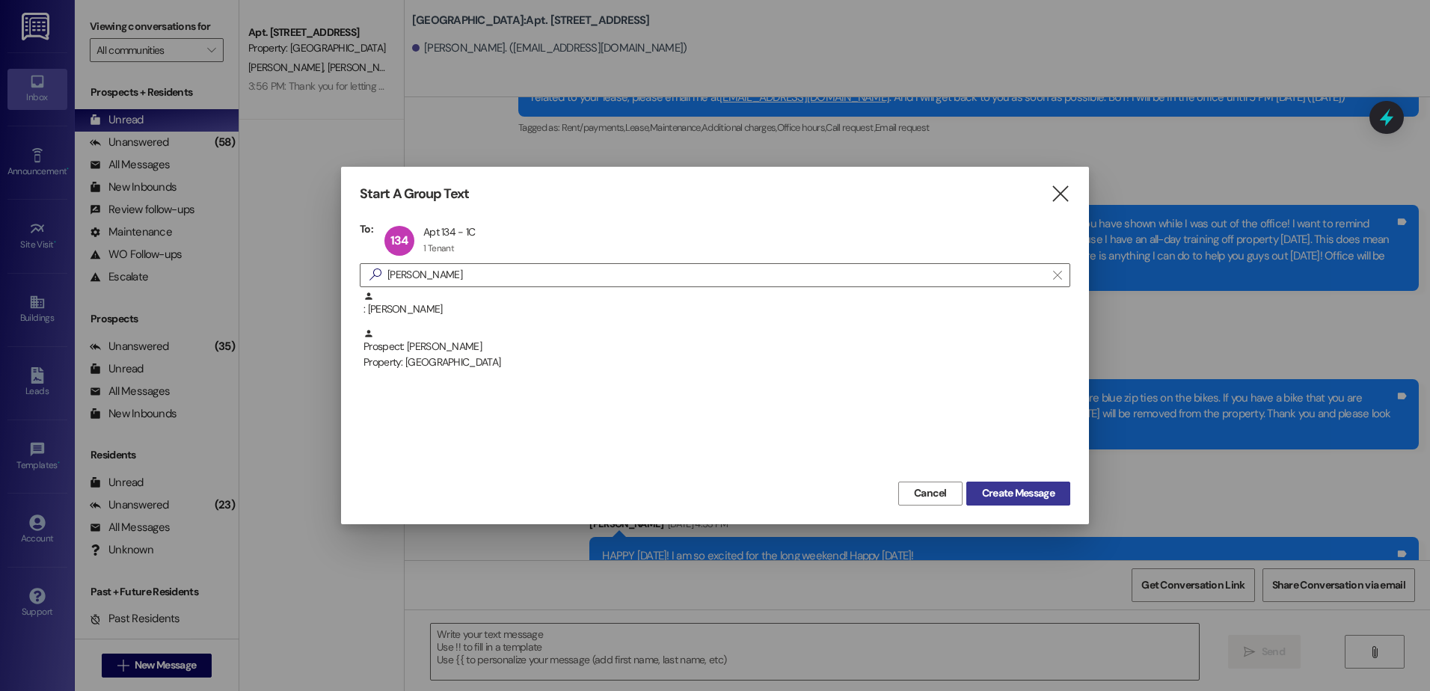
click at [1033, 491] on span "Create Message" at bounding box center [1018, 493] width 73 height 16
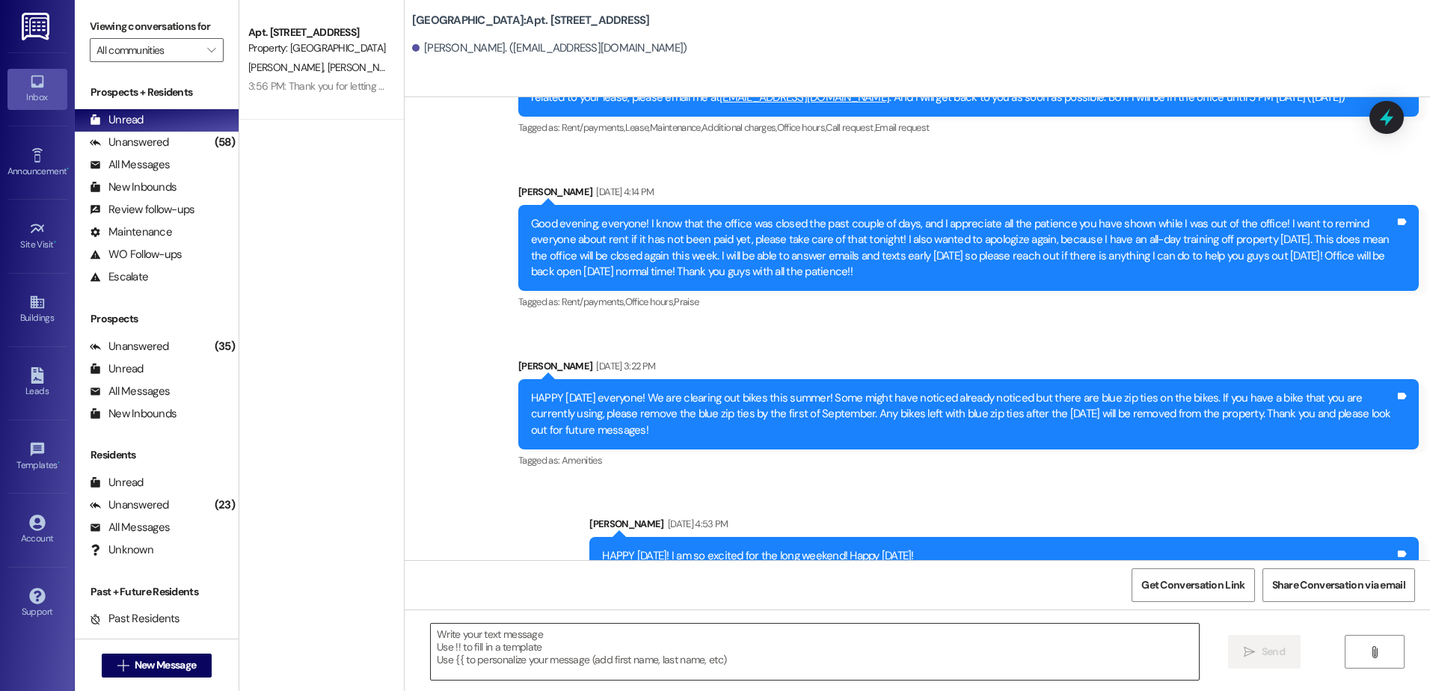
scroll to position [1531, 0]
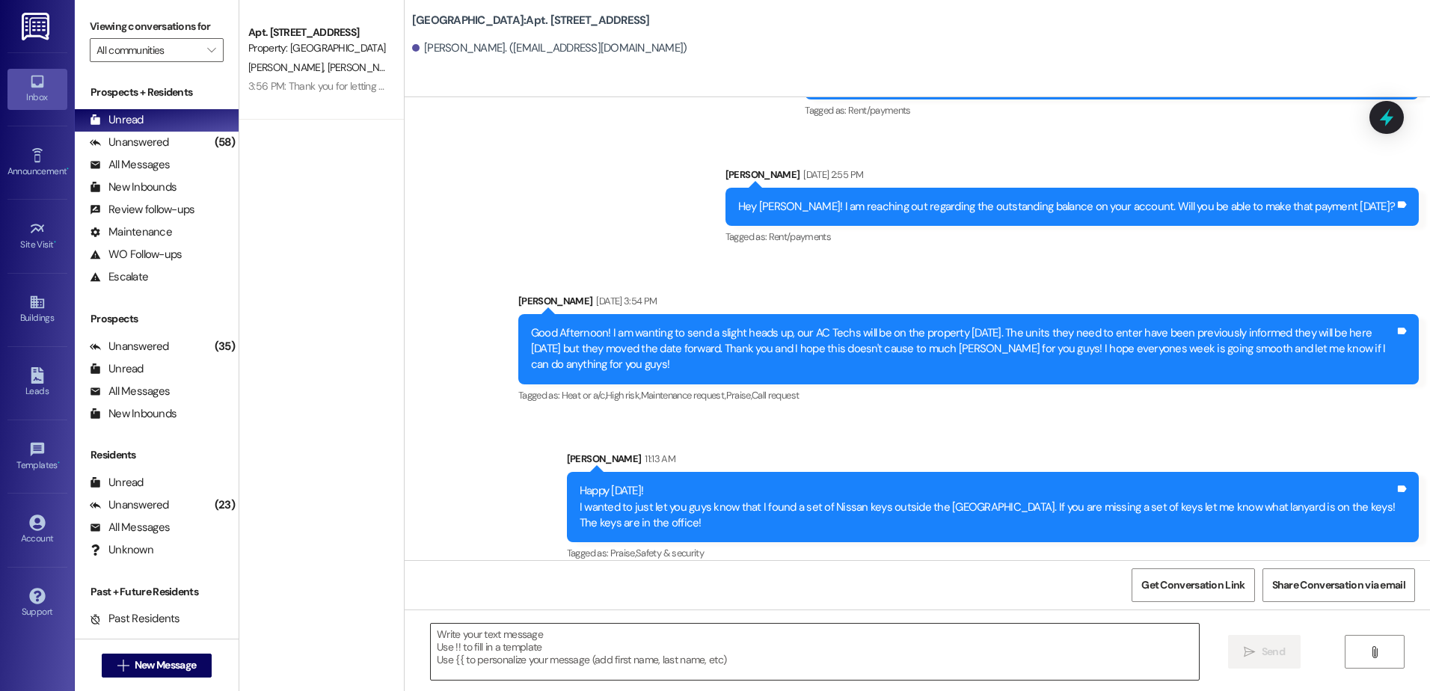
click at [575, 657] on textarea at bounding box center [814, 652] width 767 height 56
paste textarea "Hey I am reaching out to let you know that the 15th is [DATE], and you have a s…"
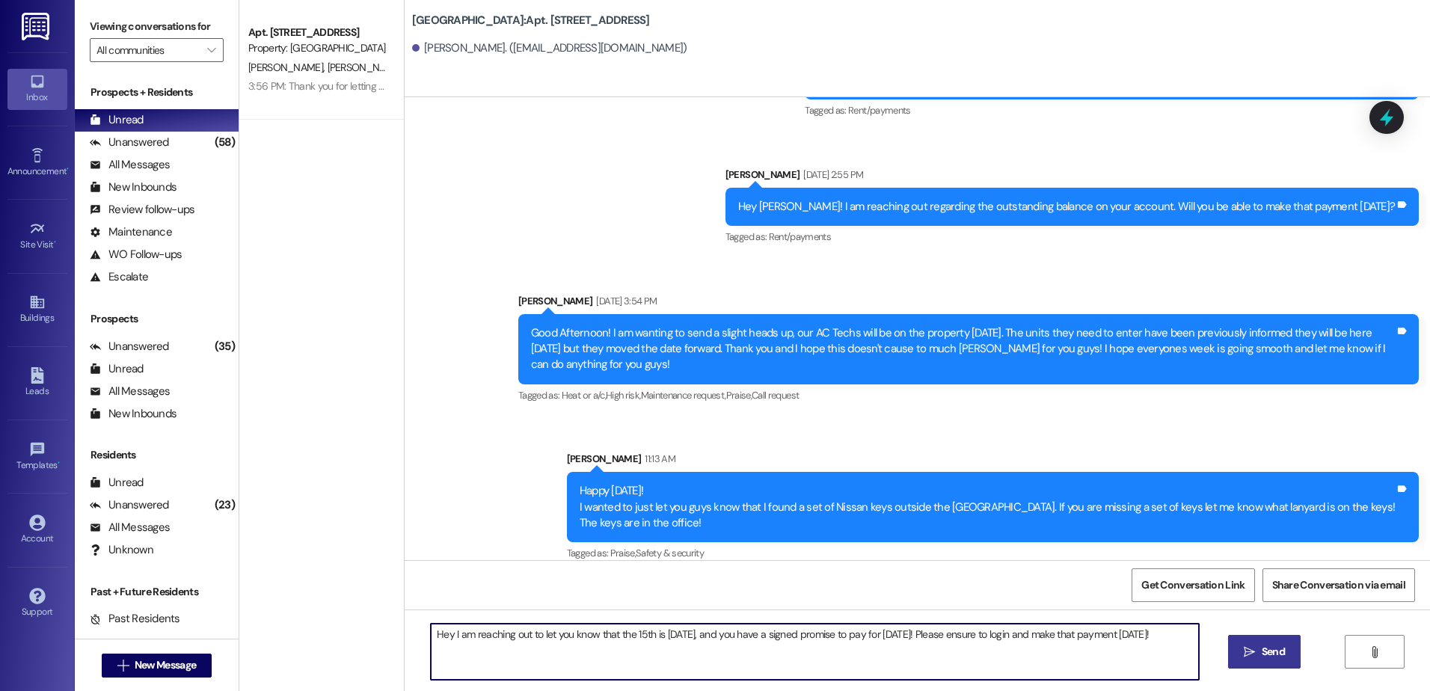
click at [646, 642] on textarea "Hey I am reaching out to let you know that the 15th is [DATE], and you have a s…" at bounding box center [814, 652] width 767 height 56
type textarea "Hey, I am aware that you were seeking help with this month's rent! I am followi…"
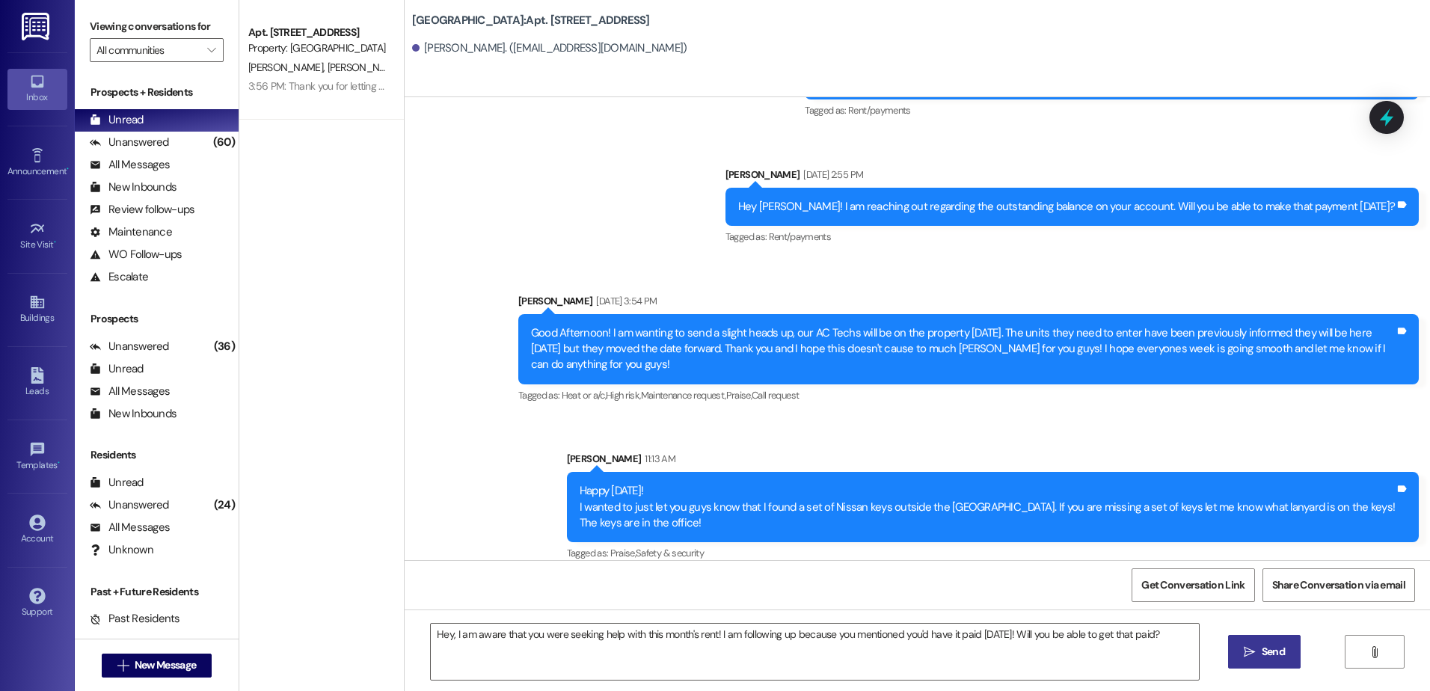
click at [1273, 651] on span "Send" at bounding box center [1273, 652] width 23 height 16
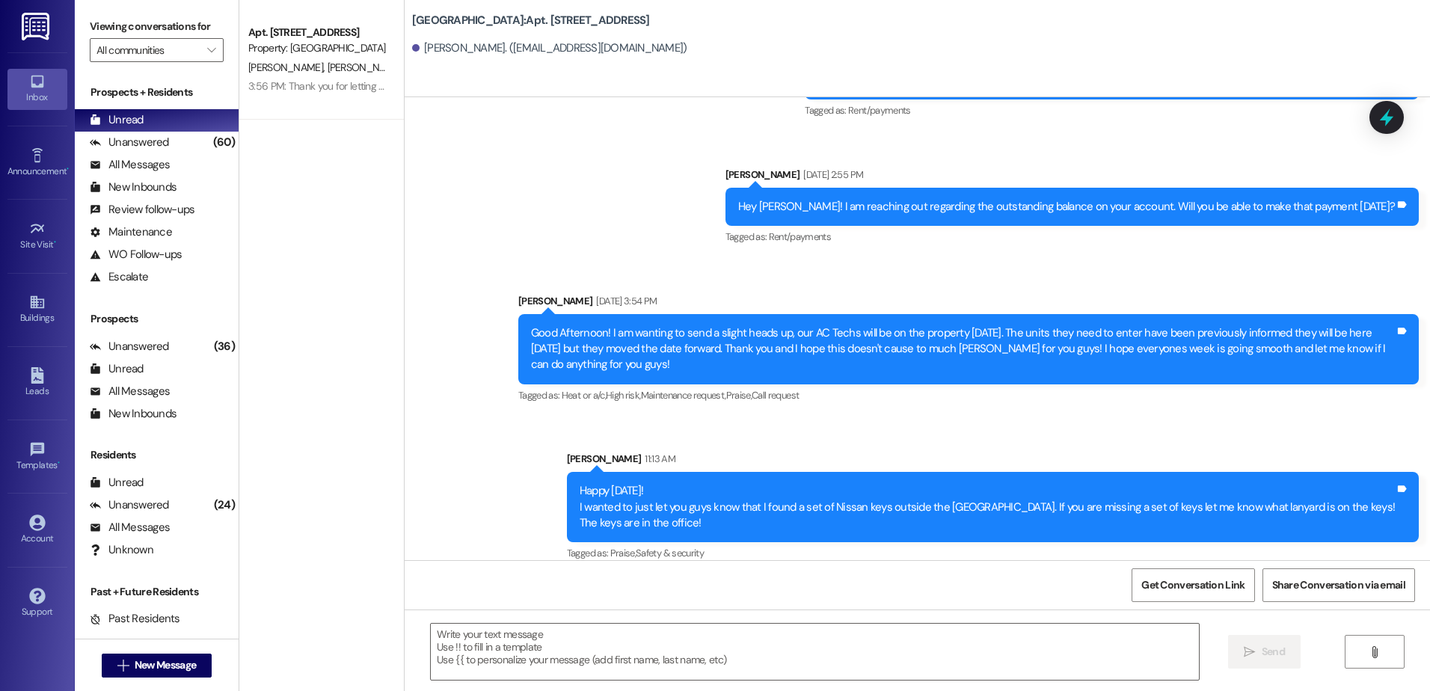
scroll to position [1636, 0]
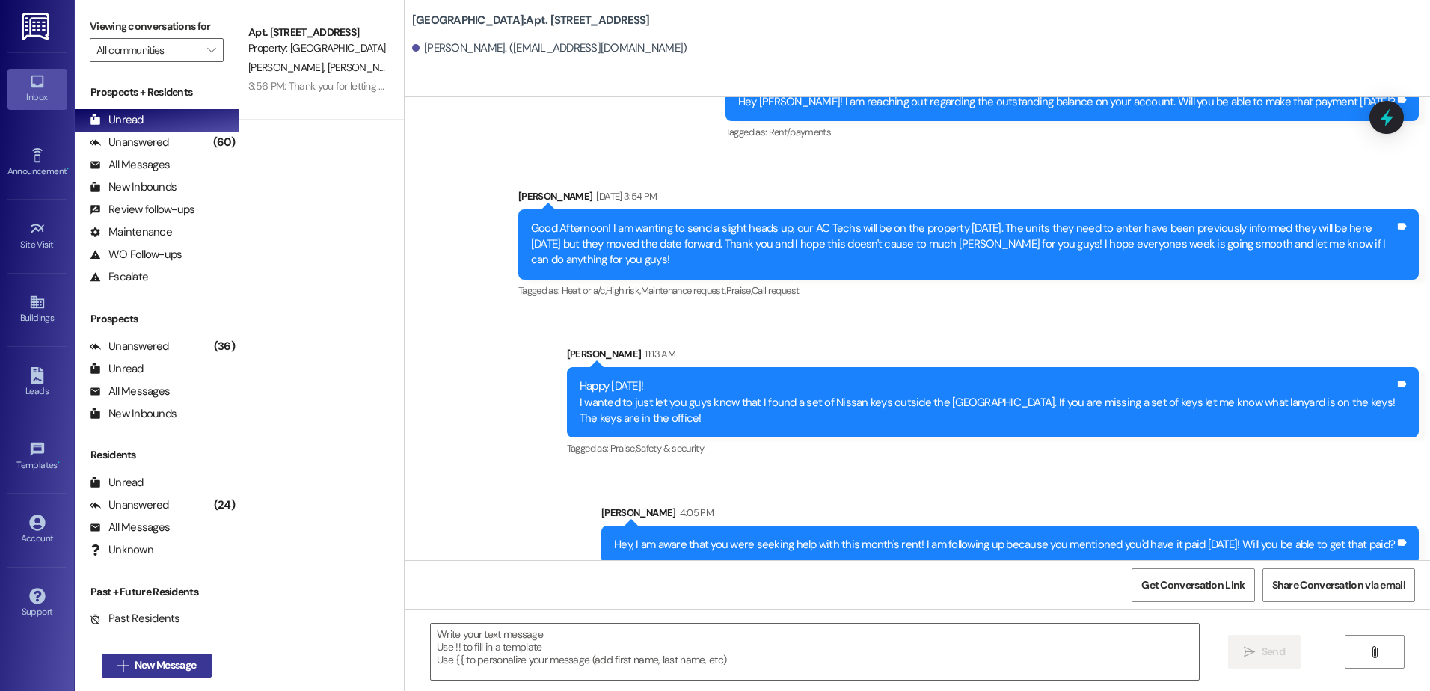
click at [143, 662] on span "New Message" at bounding box center [165, 665] width 61 height 16
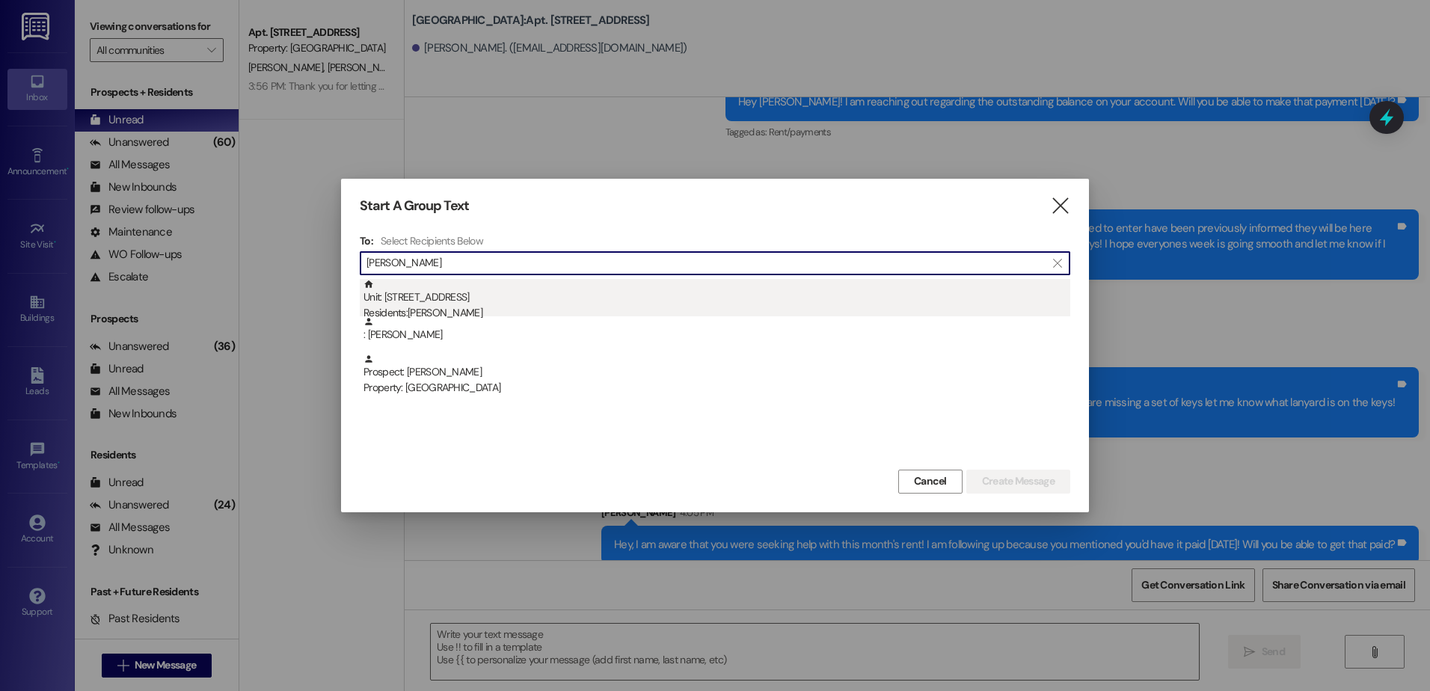
type input "[PERSON_NAME]"
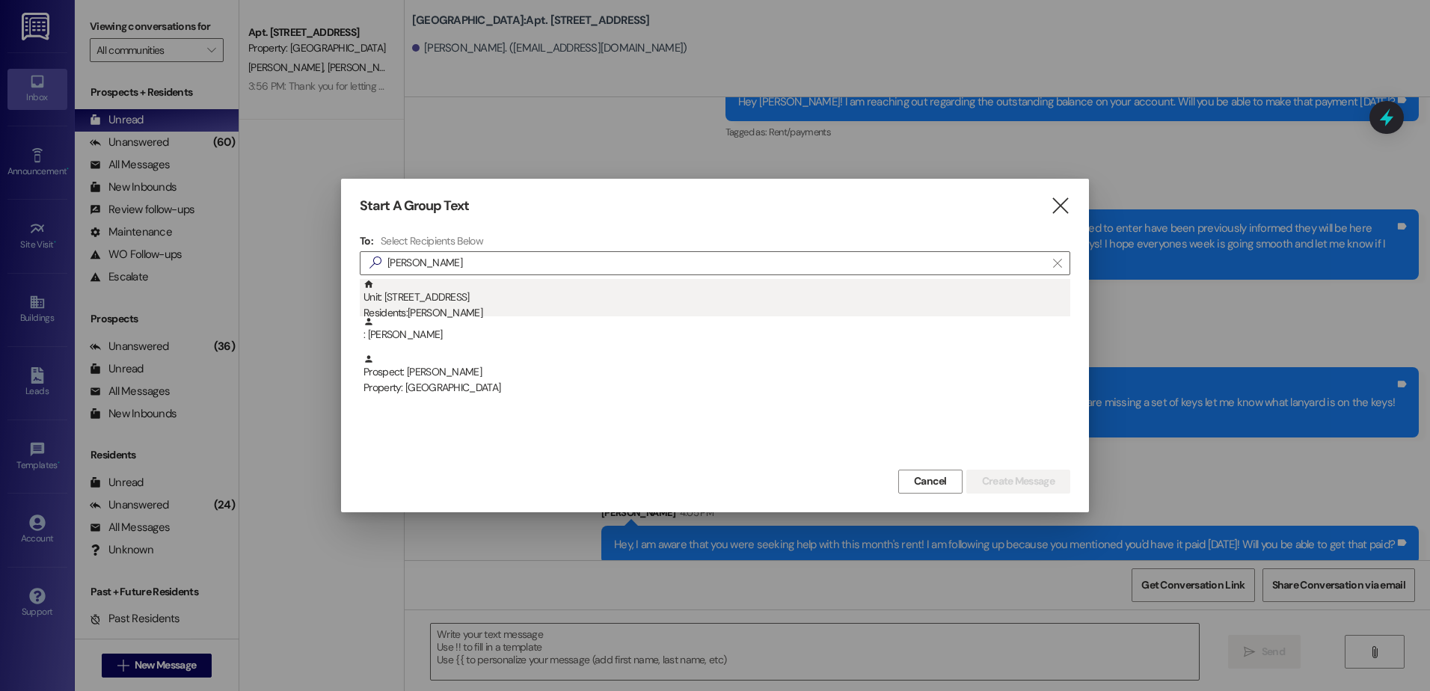
click at [464, 297] on div "Unit: 105 - 1 Central Park Residents: [PERSON_NAME]" at bounding box center [716, 300] width 707 height 43
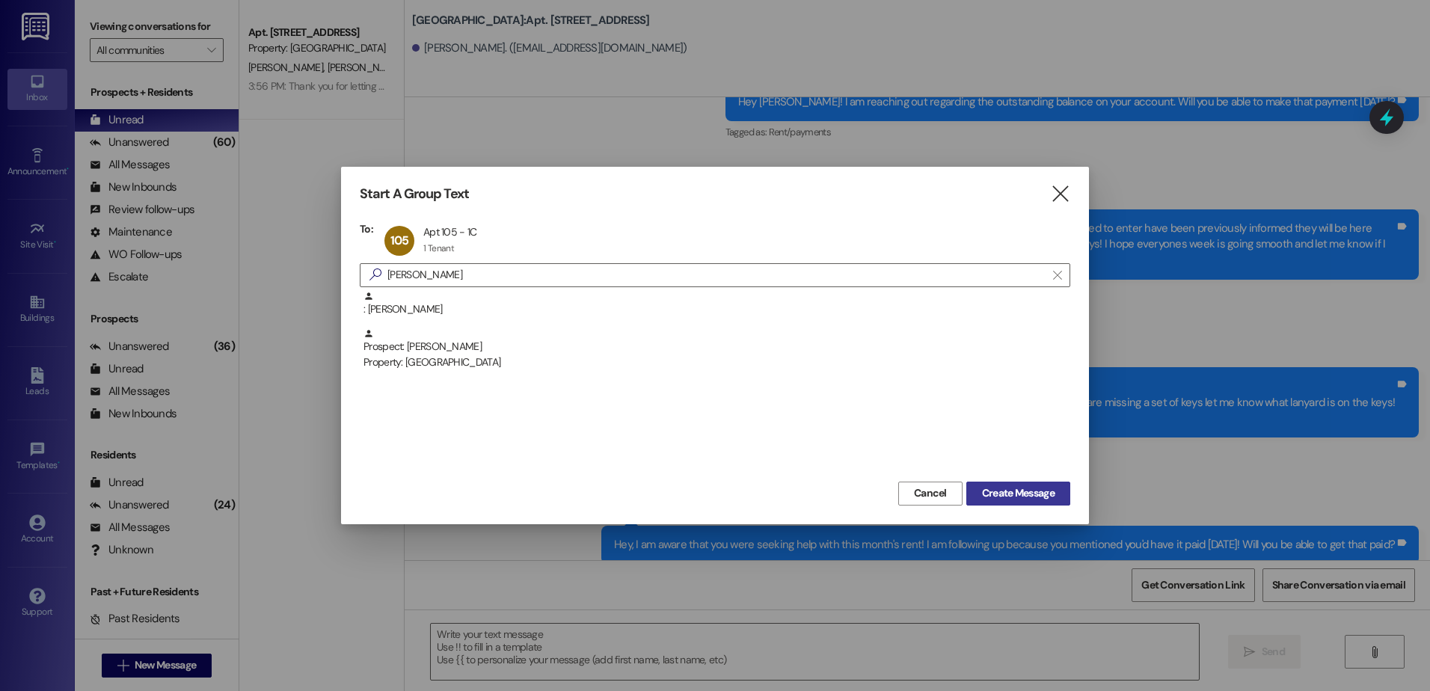
click at [1035, 487] on span "Create Message" at bounding box center [1018, 493] width 73 height 16
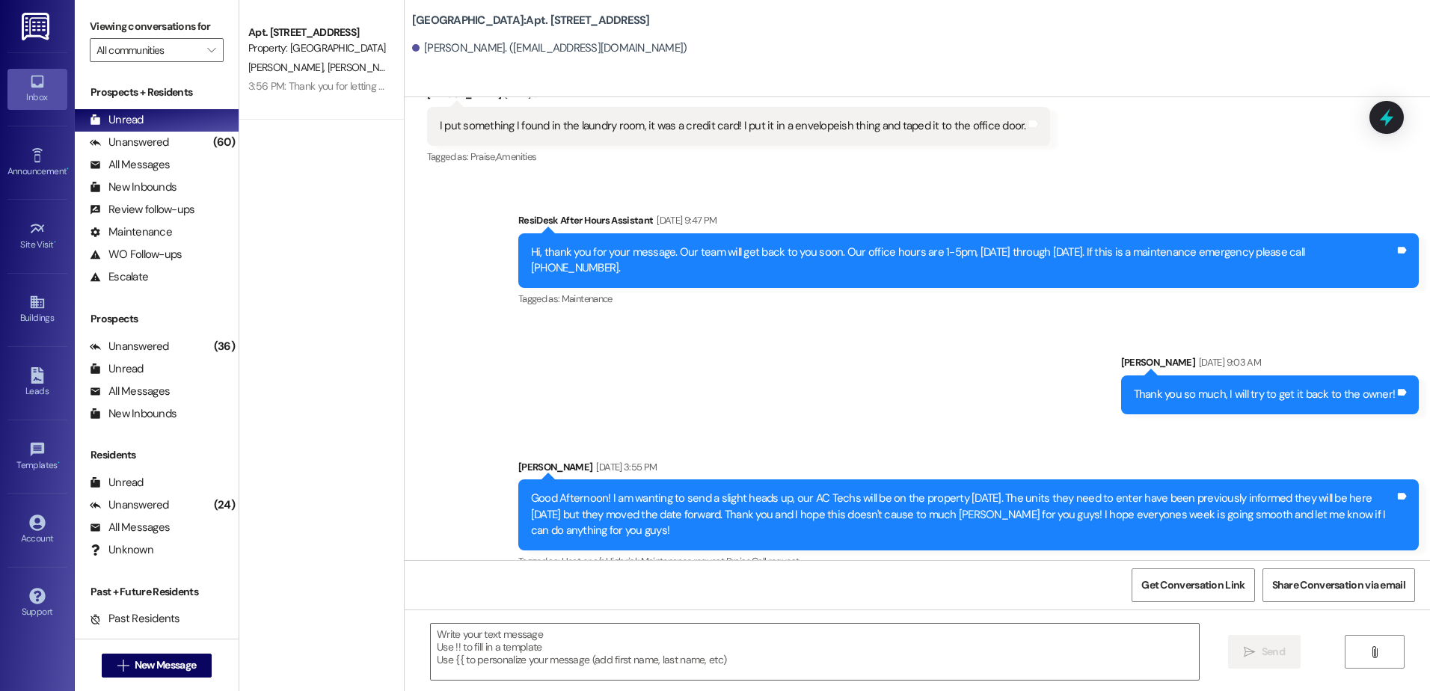
scroll to position [11939, 0]
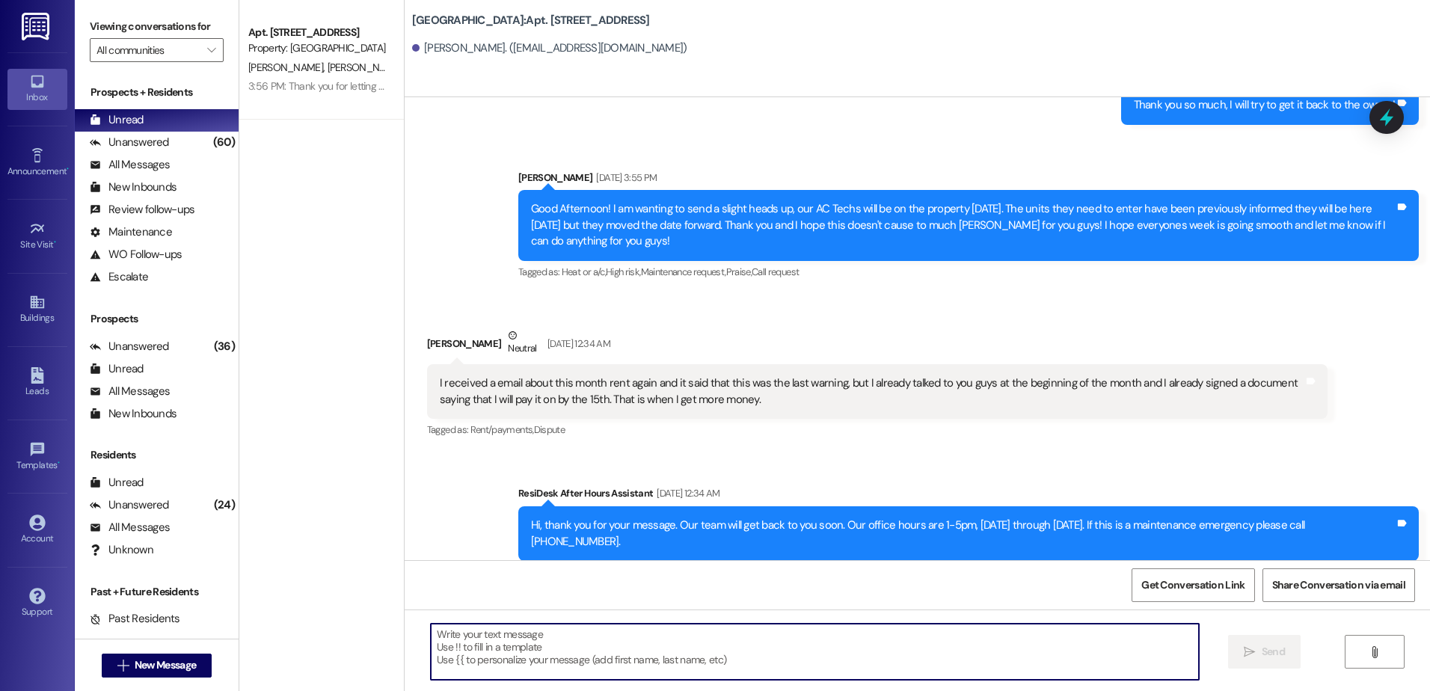
click at [512, 659] on textarea at bounding box center [814, 652] width 767 height 56
paste textarea "Hey I am reaching out to let you know that the 15th is [DATE], and you have a s…"
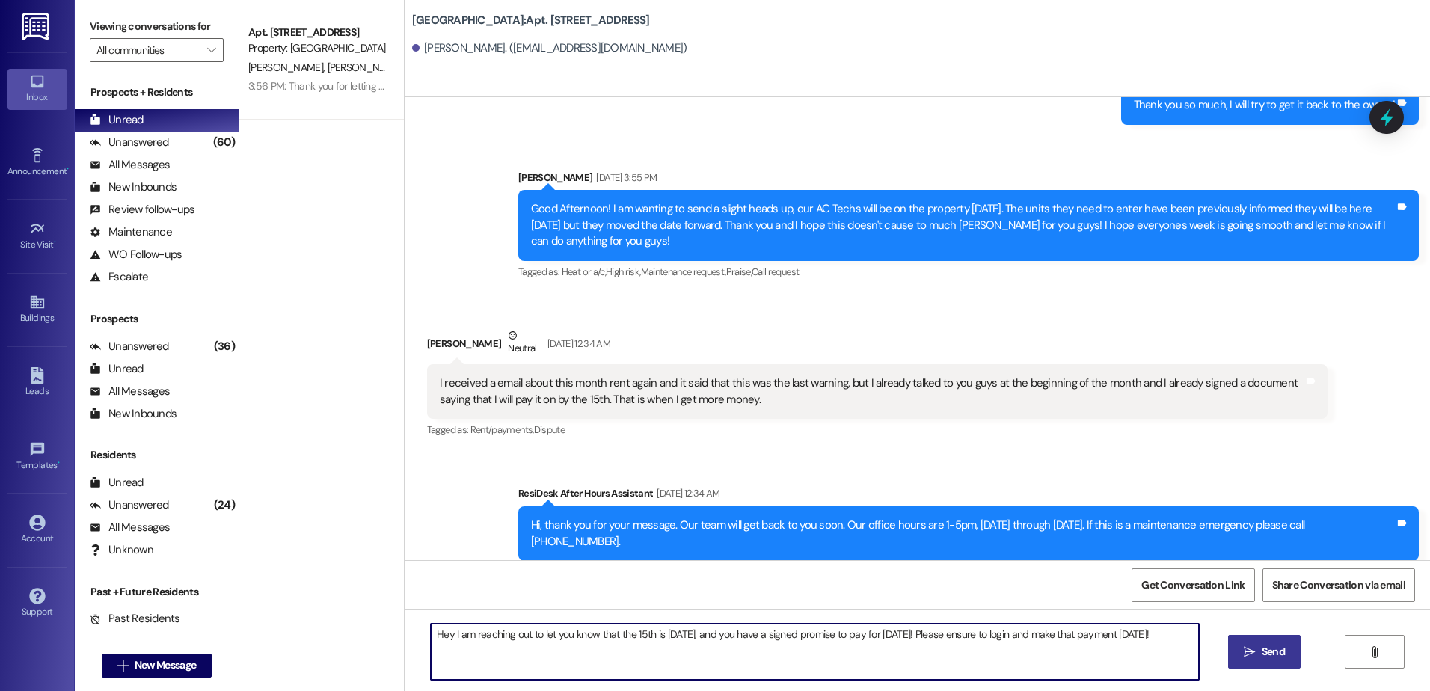
type textarea "Hey I am reaching out to let you know that the 15th is [DATE], and you have a s…"
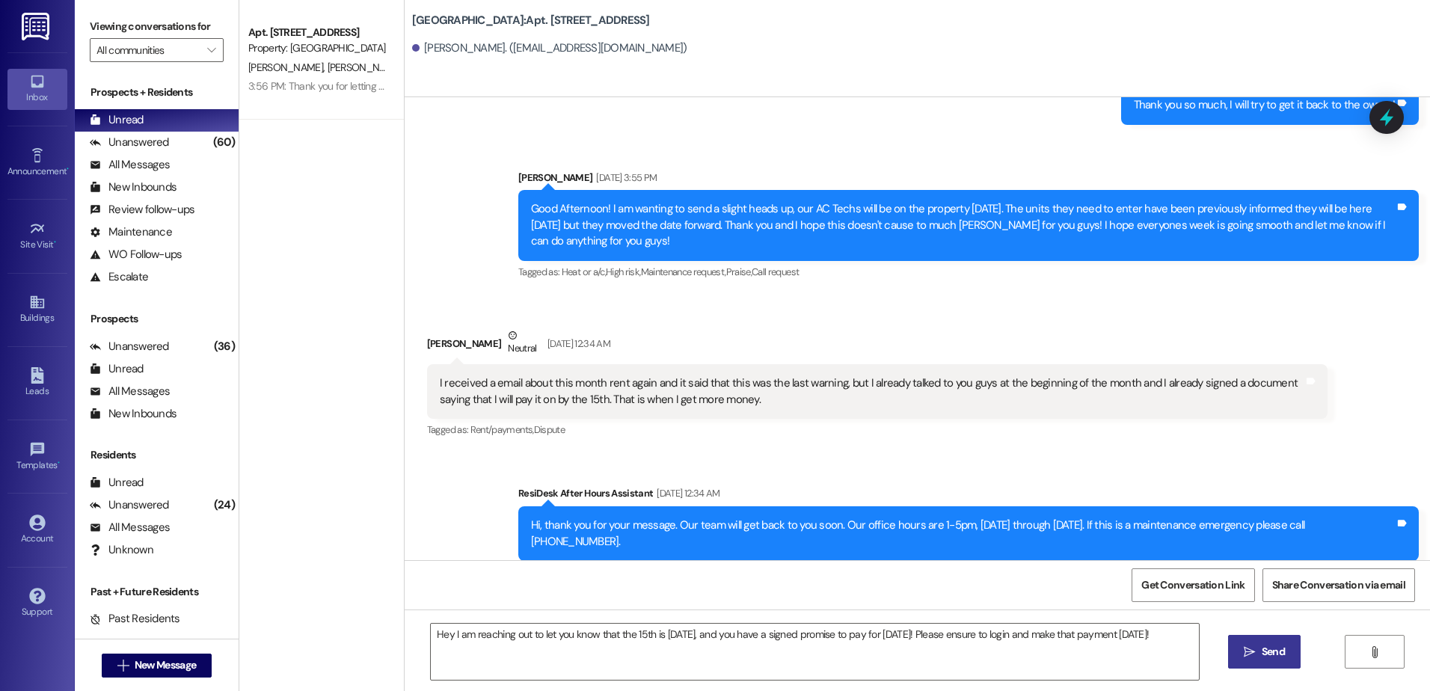
click at [1282, 645] on span "Send" at bounding box center [1273, 652] width 23 height 16
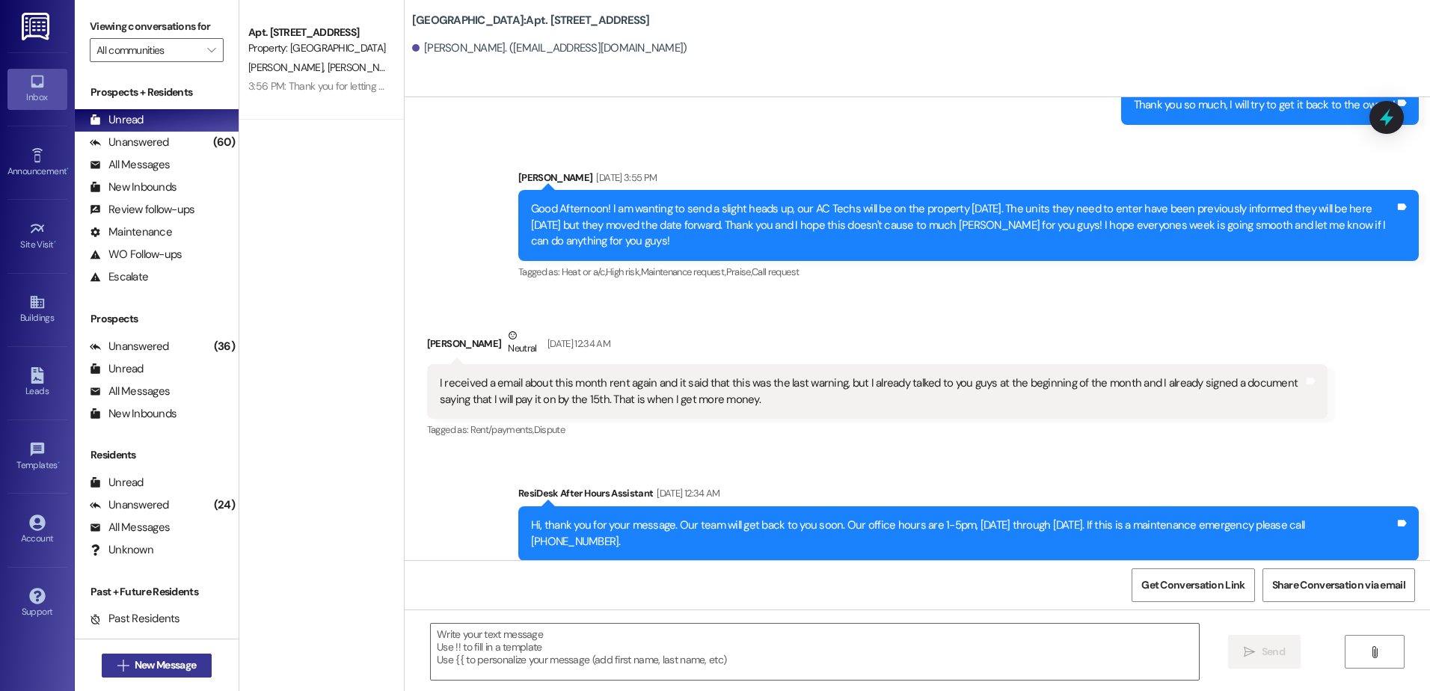
click at [135, 665] on span "New Message" at bounding box center [165, 665] width 61 height 16
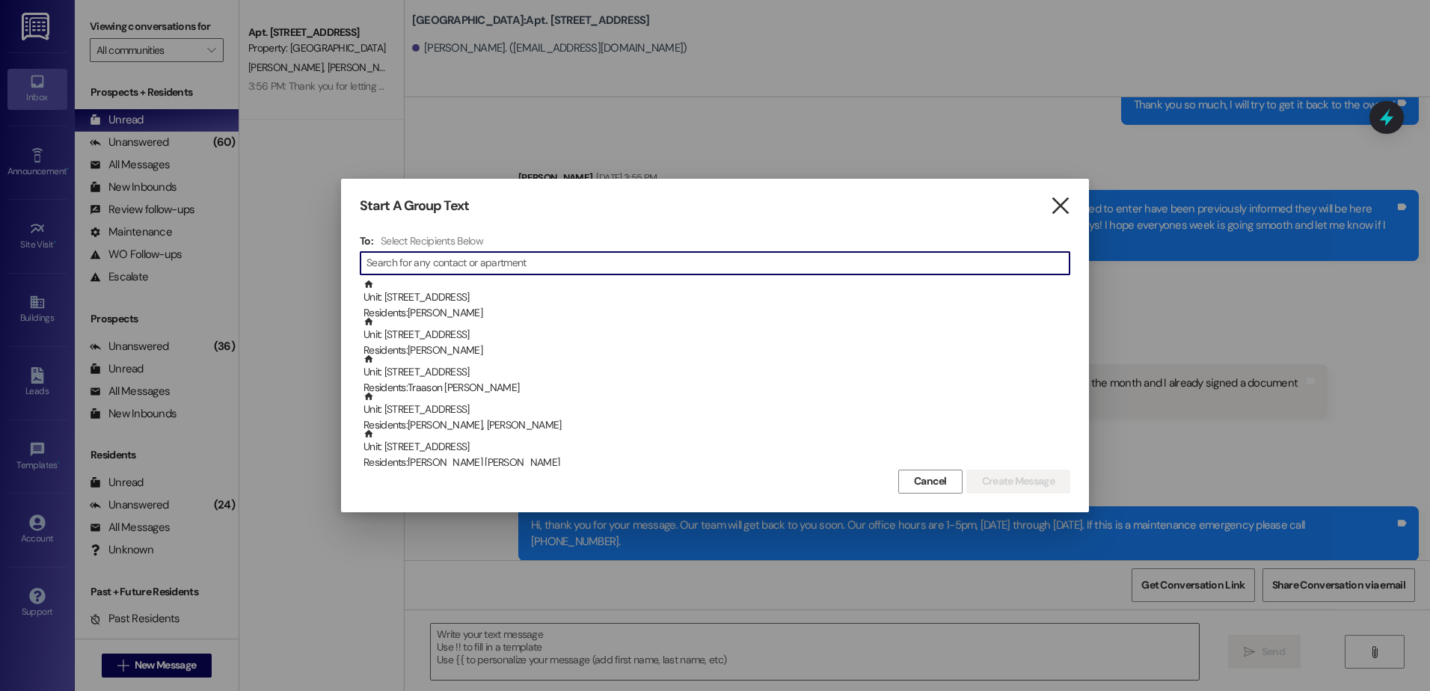
click at [1063, 200] on icon "" at bounding box center [1060, 206] width 20 height 16
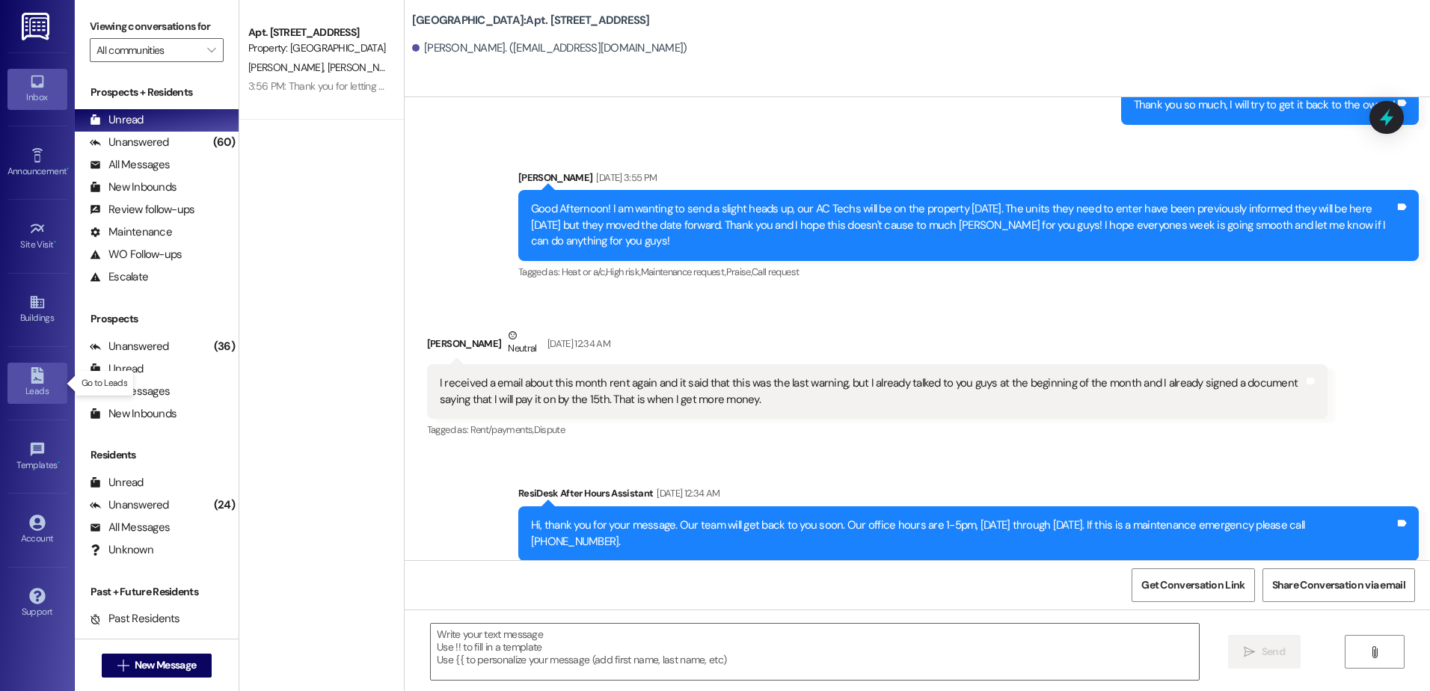
click at [25, 390] on div "Leads" at bounding box center [37, 391] width 75 height 15
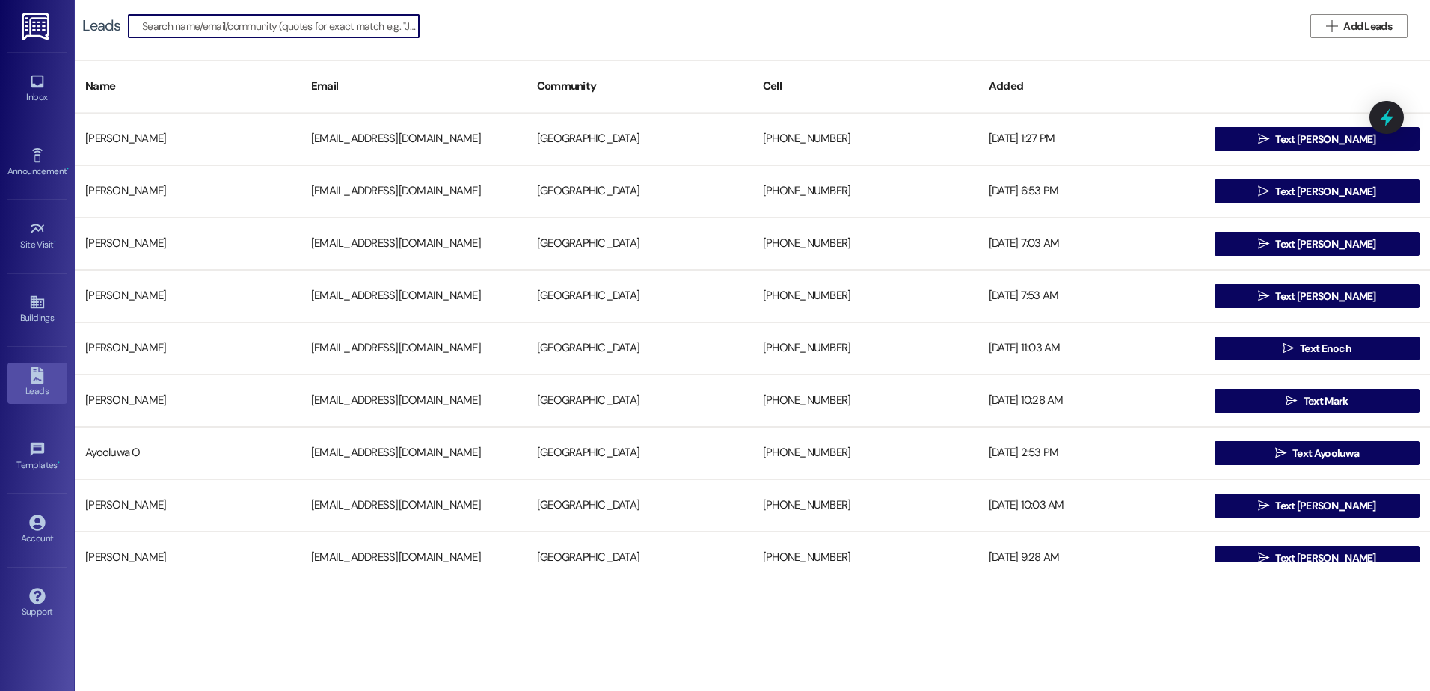
click at [196, 32] on input at bounding box center [280, 26] width 277 height 21
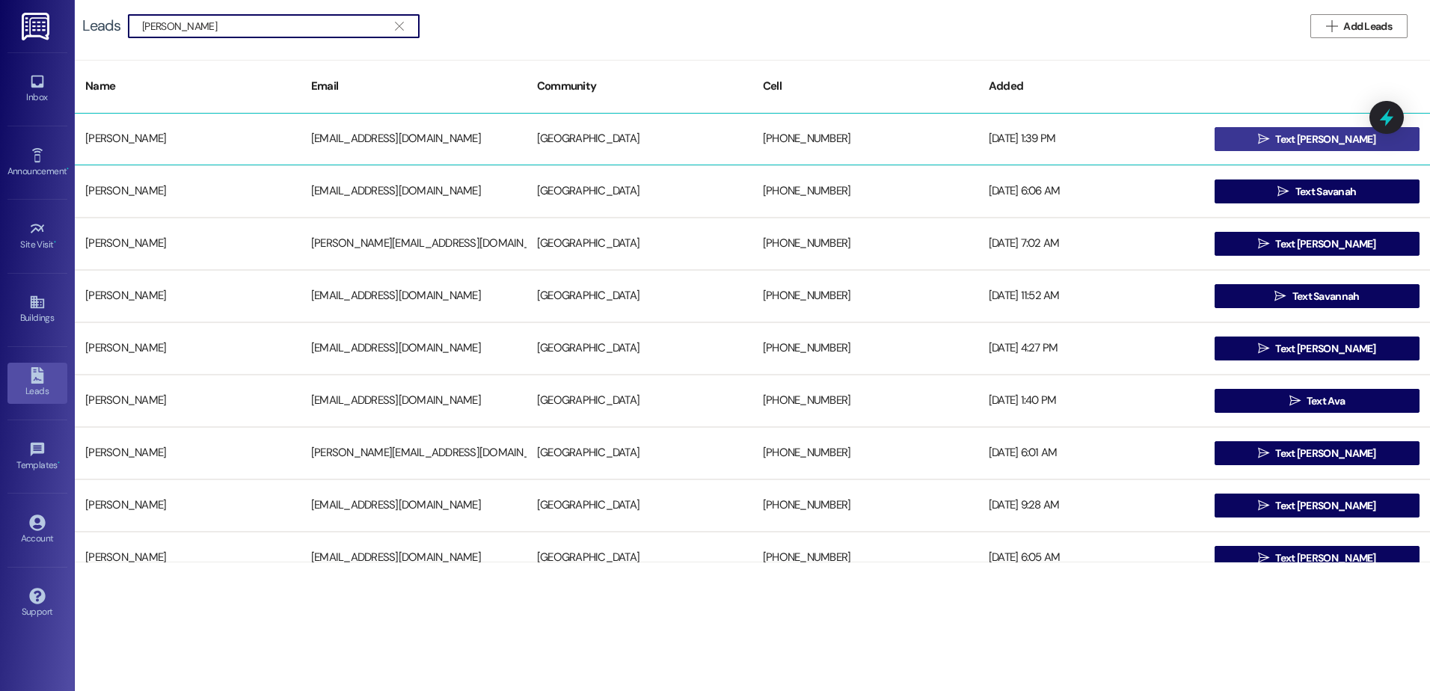
type input "[PERSON_NAME]"
click at [1331, 146] on span "Text [PERSON_NAME]" at bounding box center [1325, 140] width 100 height 16
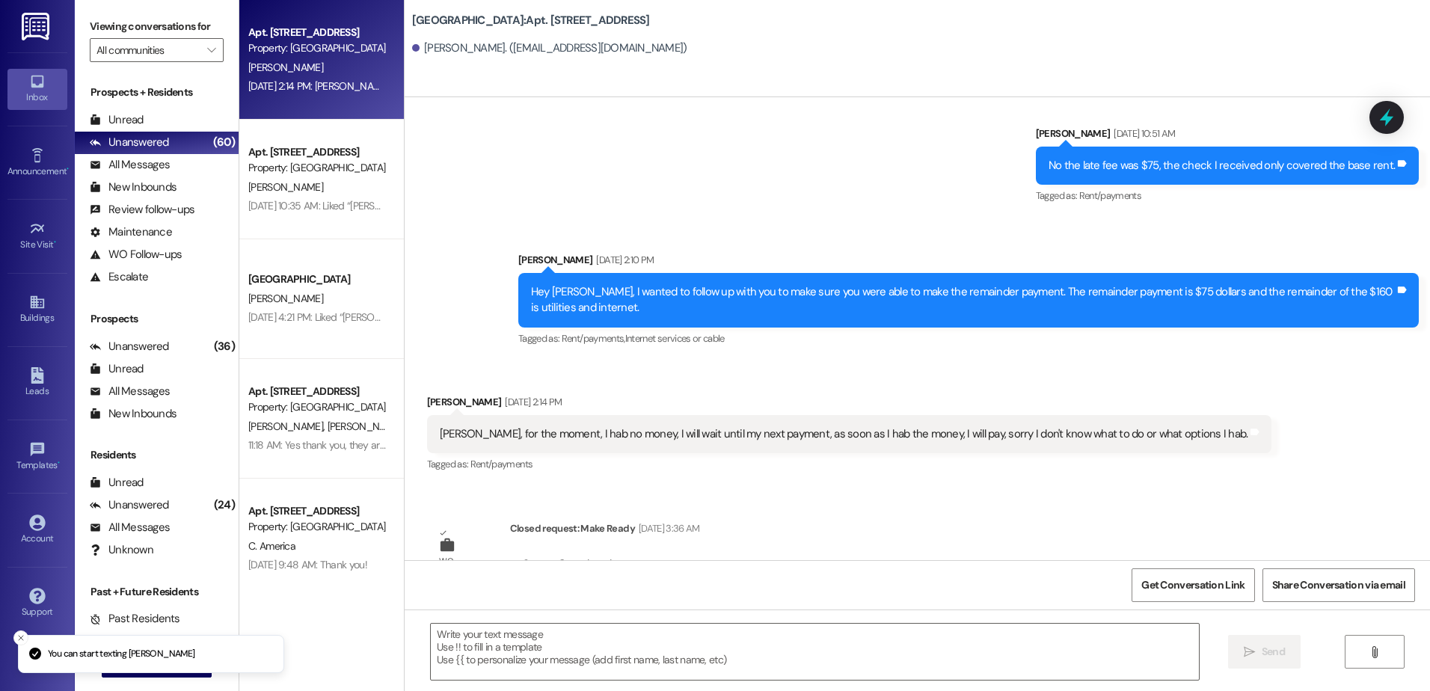
scroll to position [1776, 0]
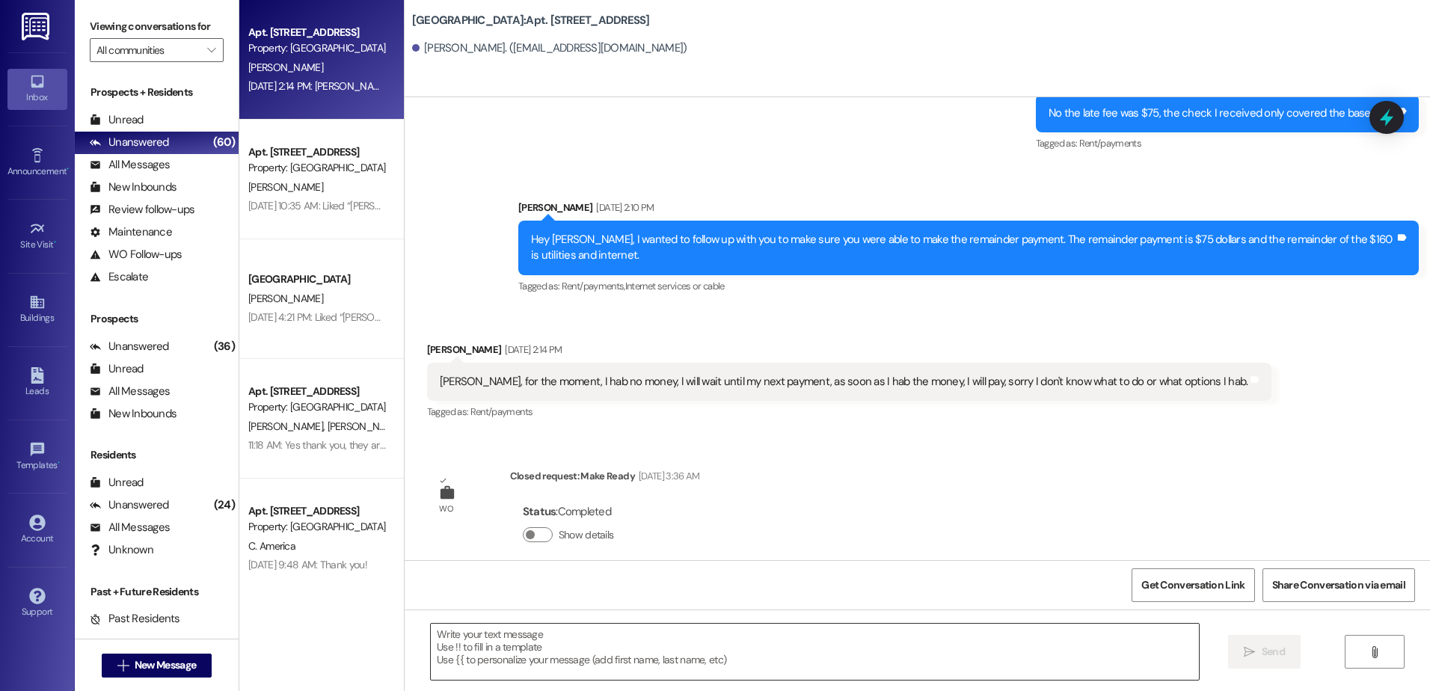
click at [467, 651] on textarea at bounding box center [814, 652] width 767 height 56
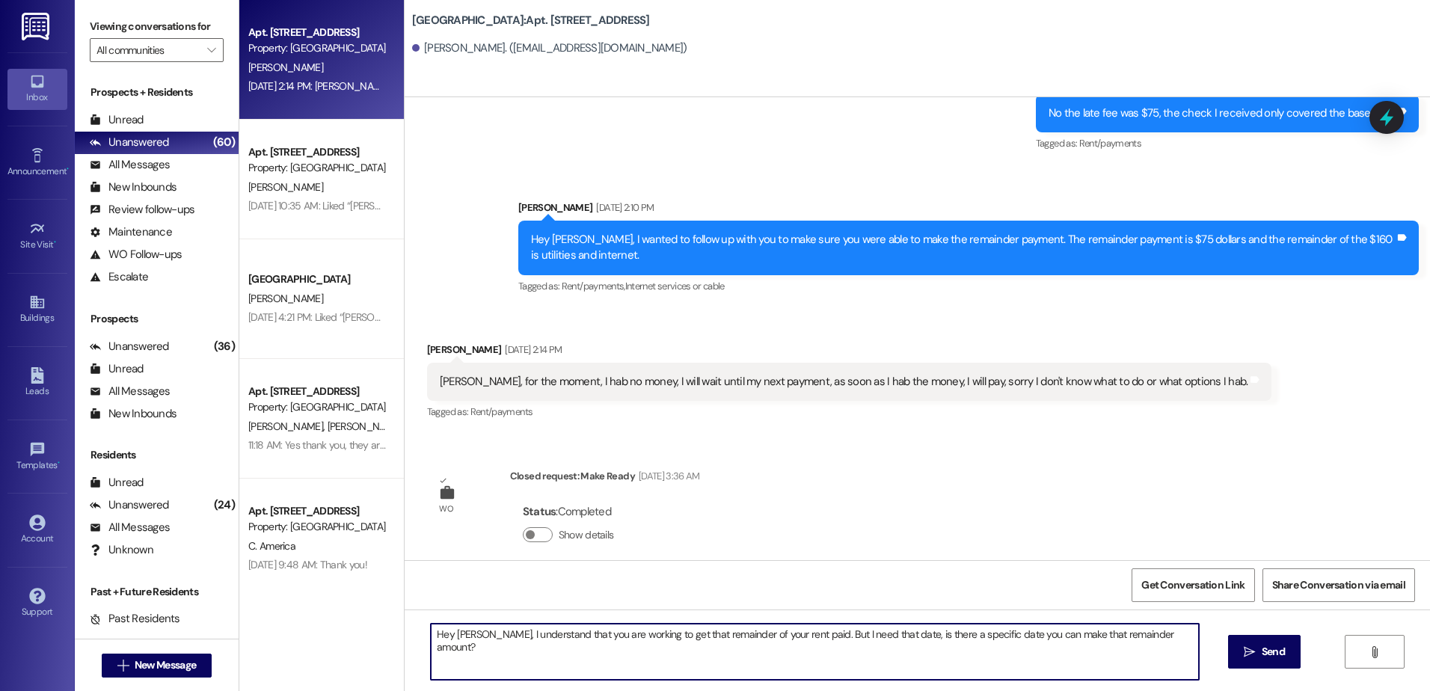
type textarea "Hey [PERSON_NAME], I understand that you are working to get that remainder of y…"
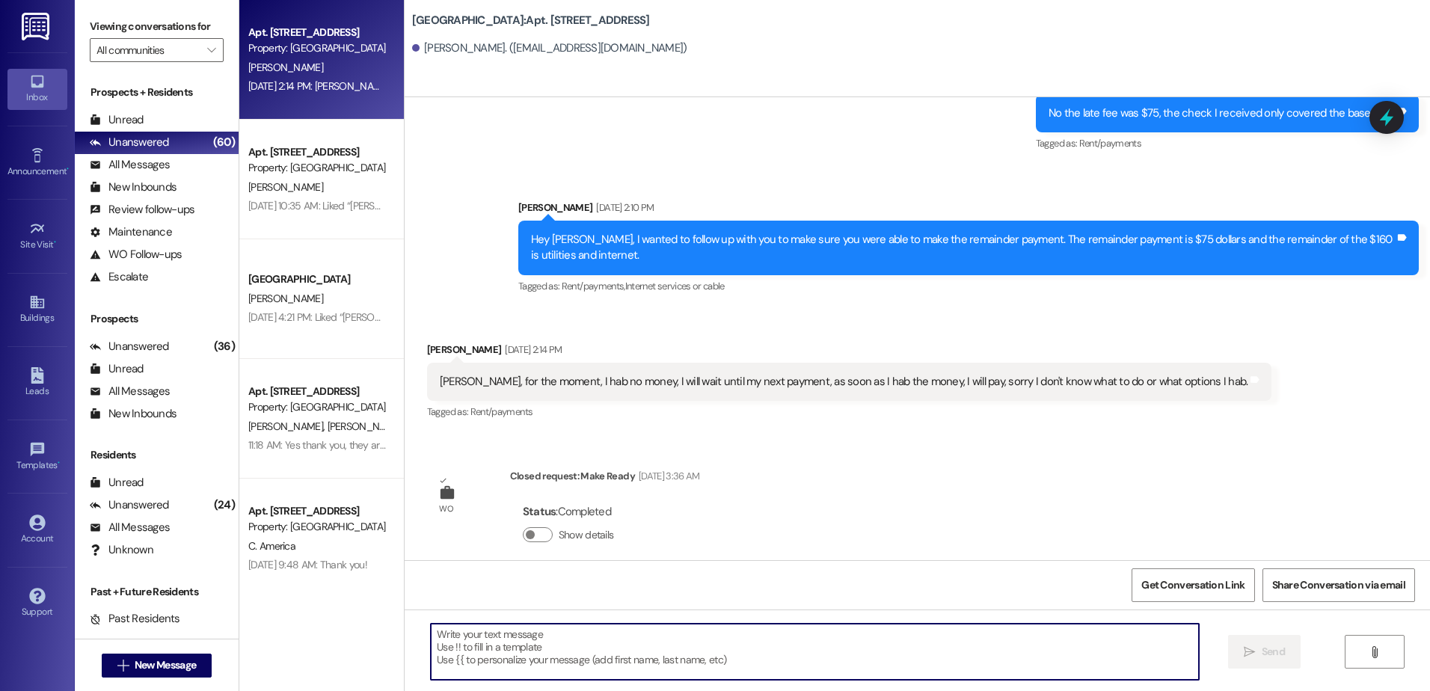
scroll to position [1634, 0]
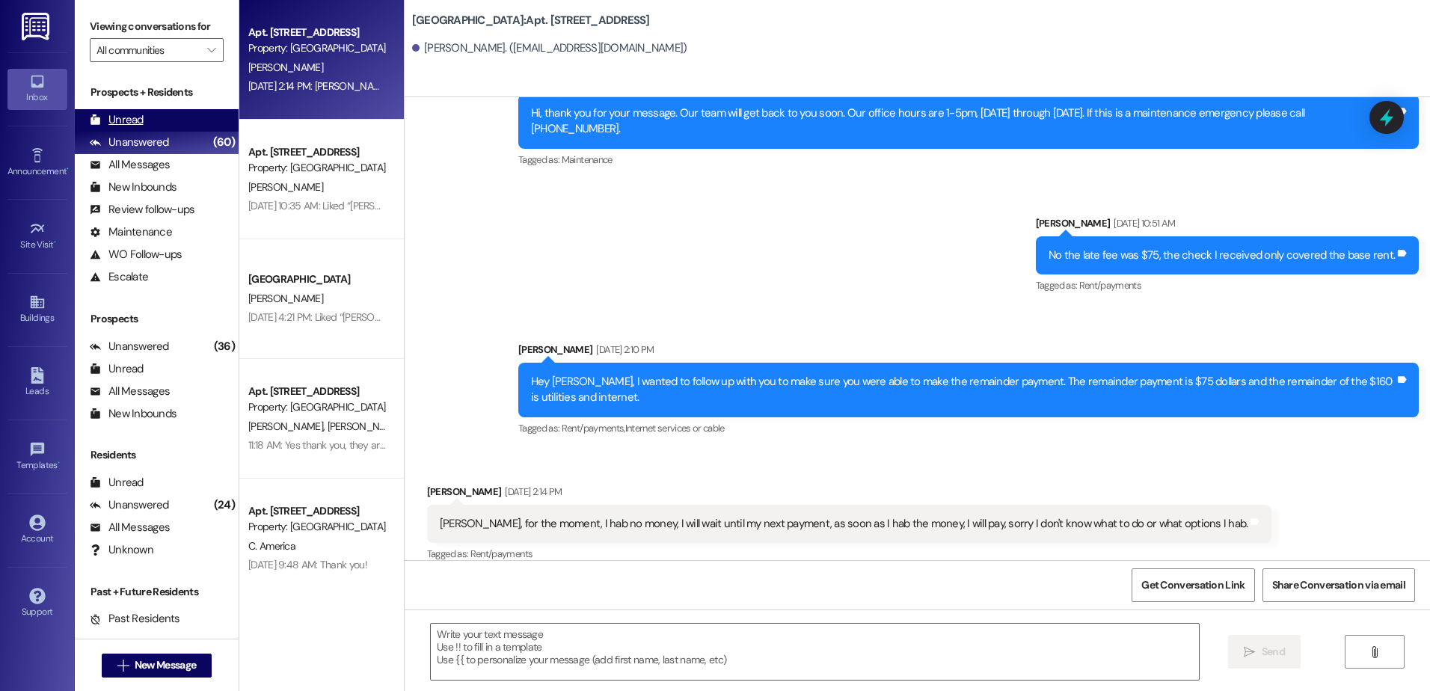
click at [120, 121] on div "Unread" at bounding box center [117, 120] width 54 height 16
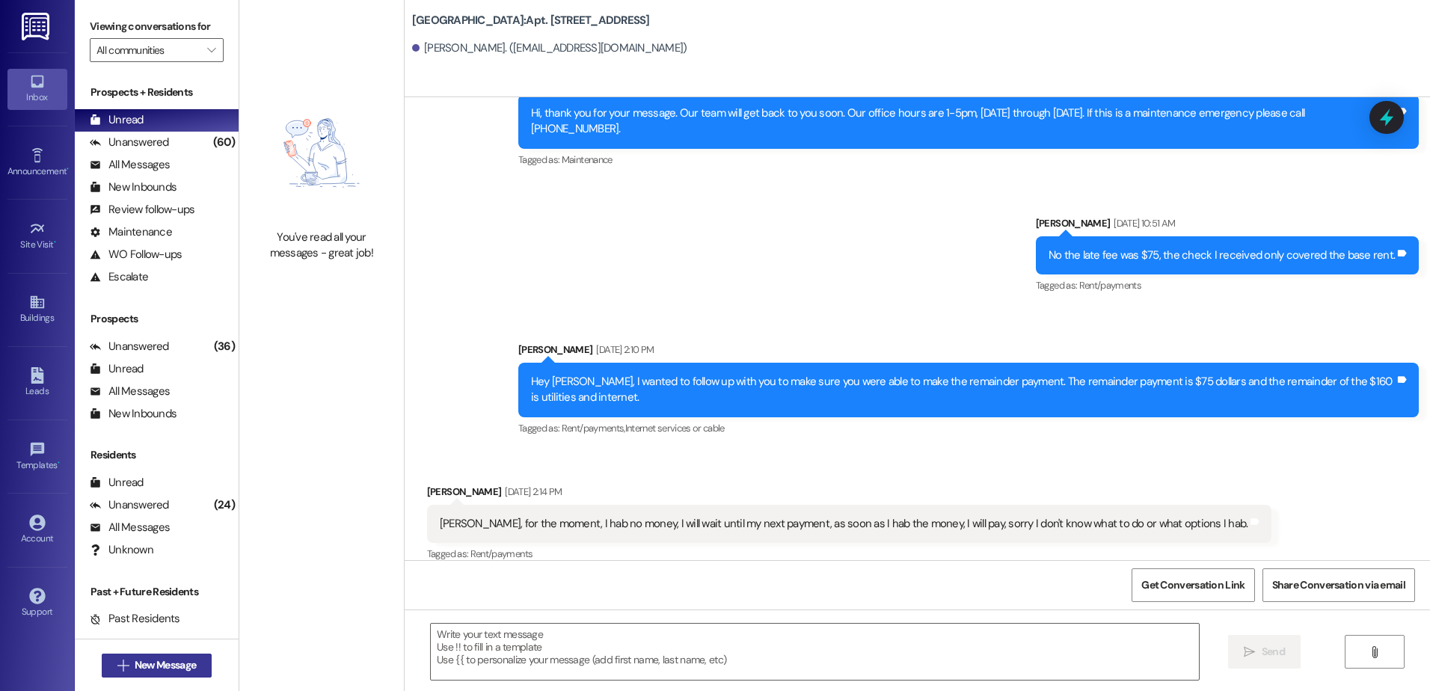
click at [135, 668] on span "New Message" at bounding box center [165, 665] width 61 height 16
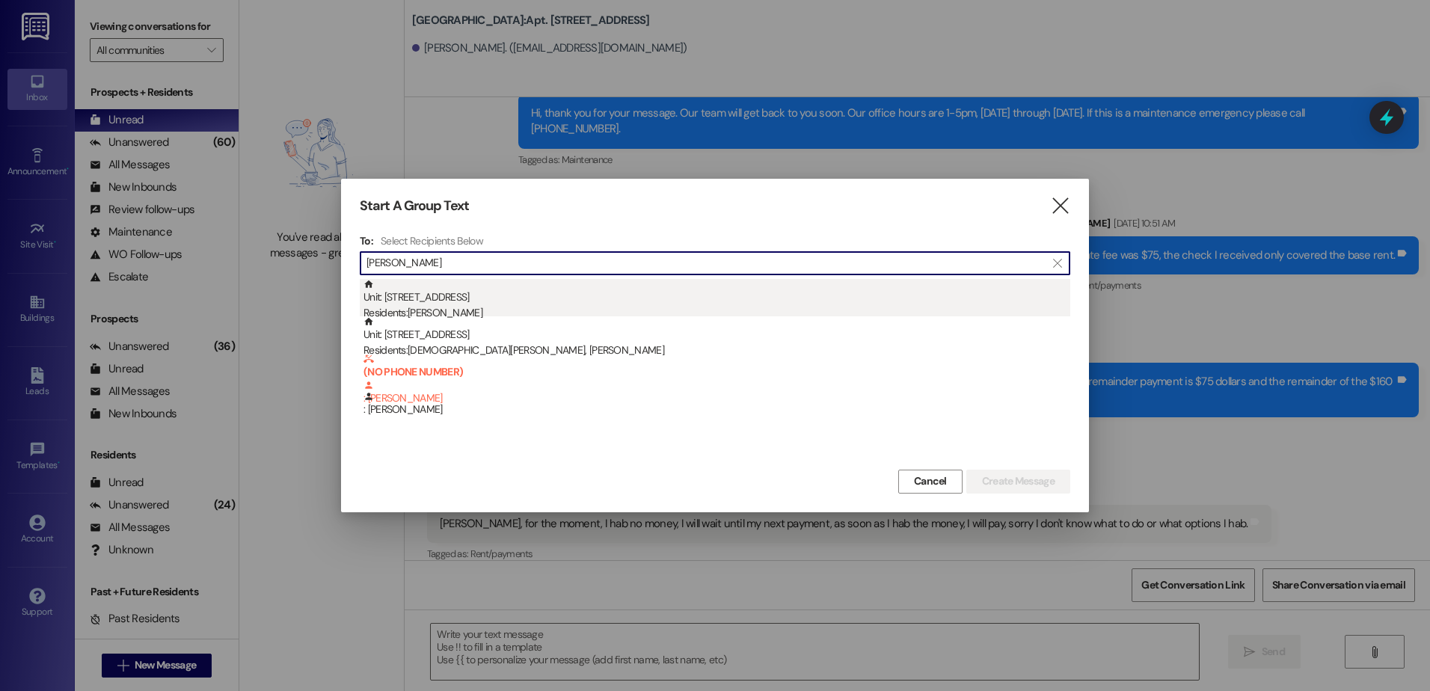
type input "[PERSON_NAME]"
click at [505, 312] on div "Residents: [PERSON_NAME]" at bounding box center [716, 313] width 707 height 16
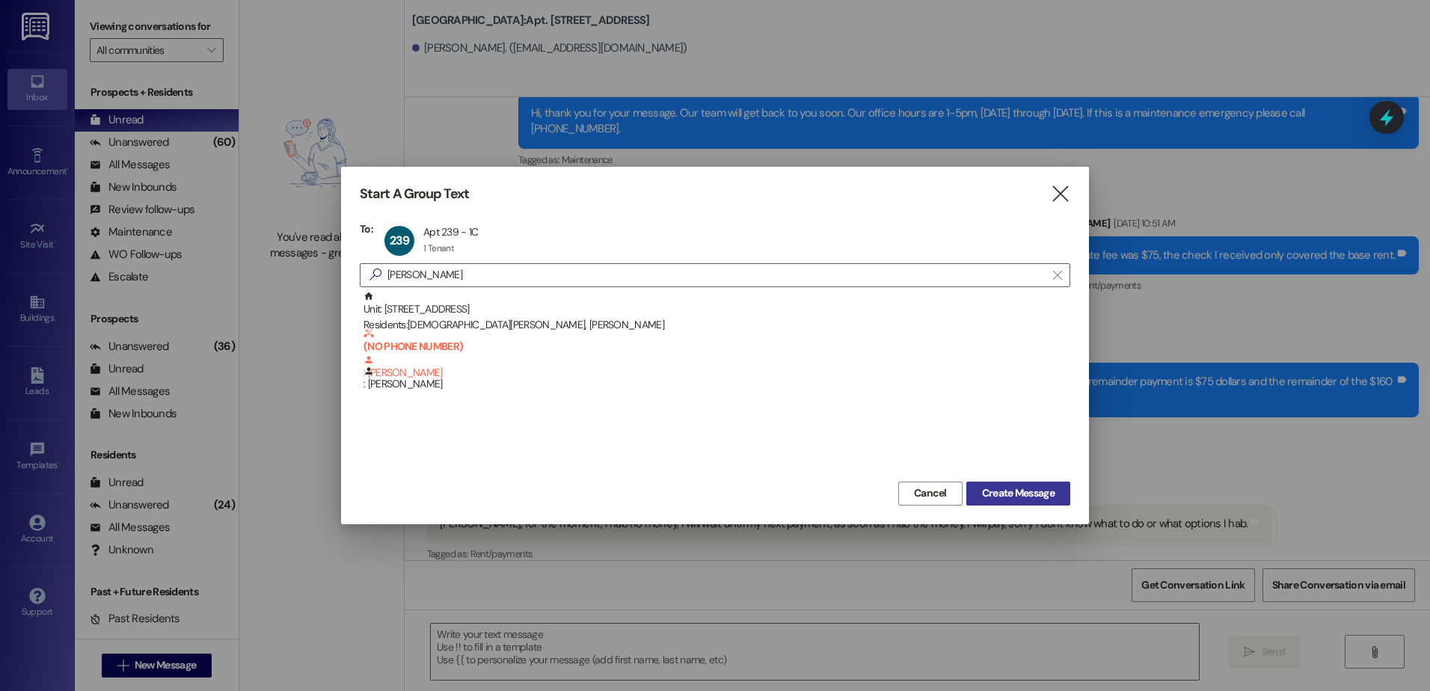
click at [1038, 488] on span "Create Message" at bounding box center [1018, 493] width 73 height 16
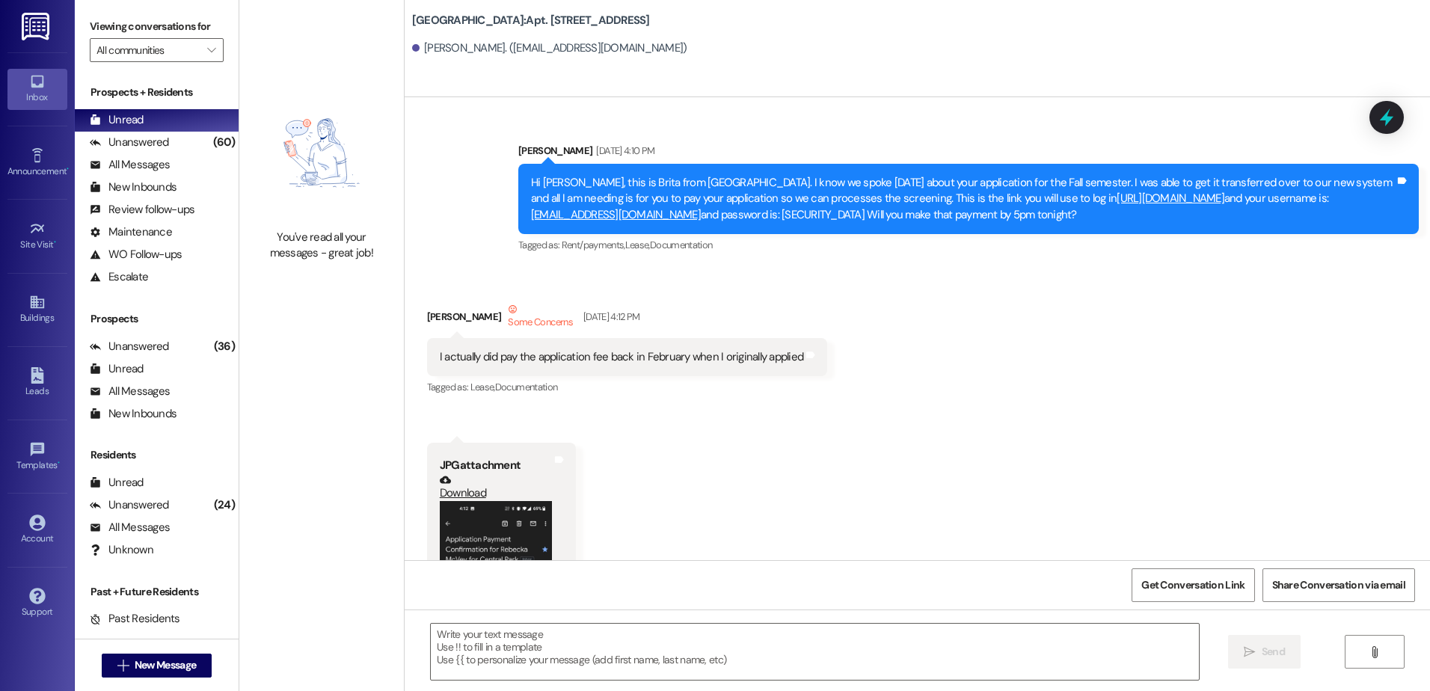
scroll to position [76769, 0]
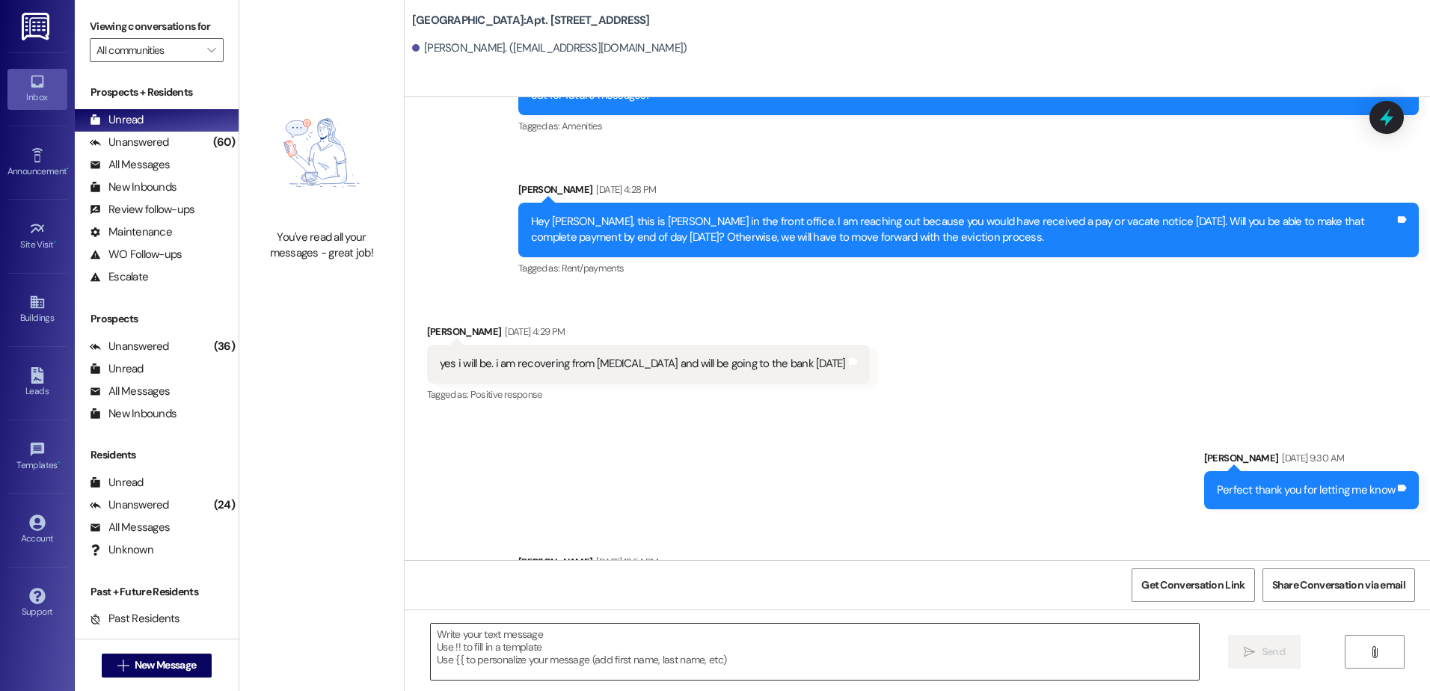
drag, startPoint x: 479, startPoint y: 649, endPoint x: 490, endPoint y: 641, distance: 13.3
click at [480, 649] on textarea at bounding box center [814, 652] width 767 height 56
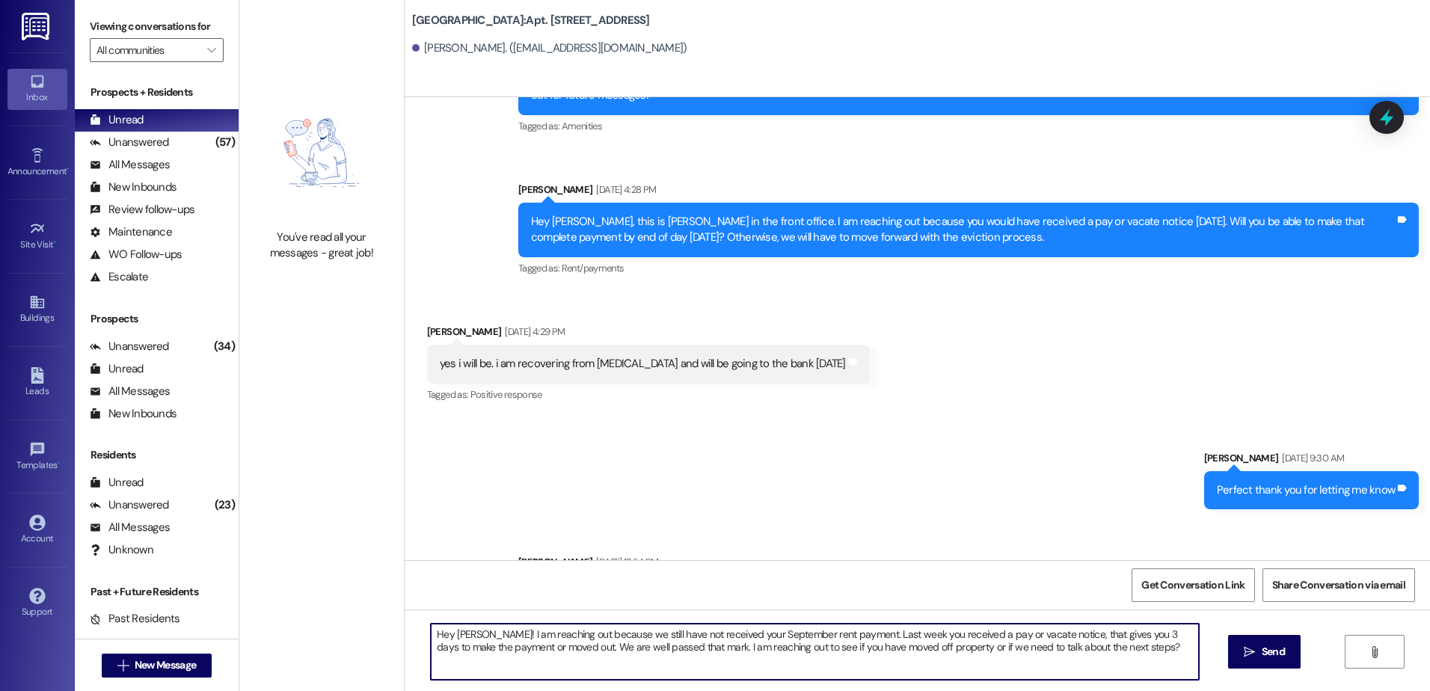
click at [1115, 651] on textarea "Hey [PERSON_NAME]! I am reaching out because we still have not received your Se…" at bounding box center [814, 652] width 767 height 56
type textarea "Hey [PERSON_NAME]! I am reaching out because we still have not received your Se…"
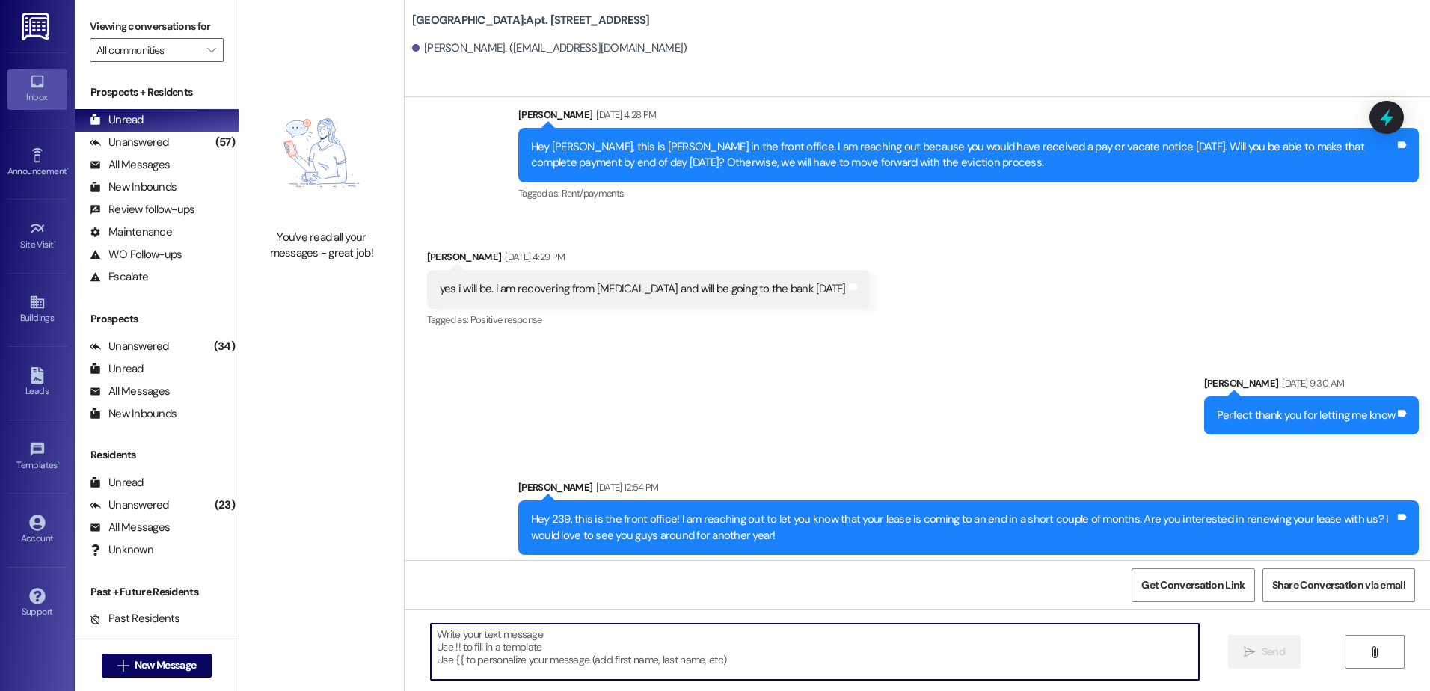
scroll to position [76905, 0]
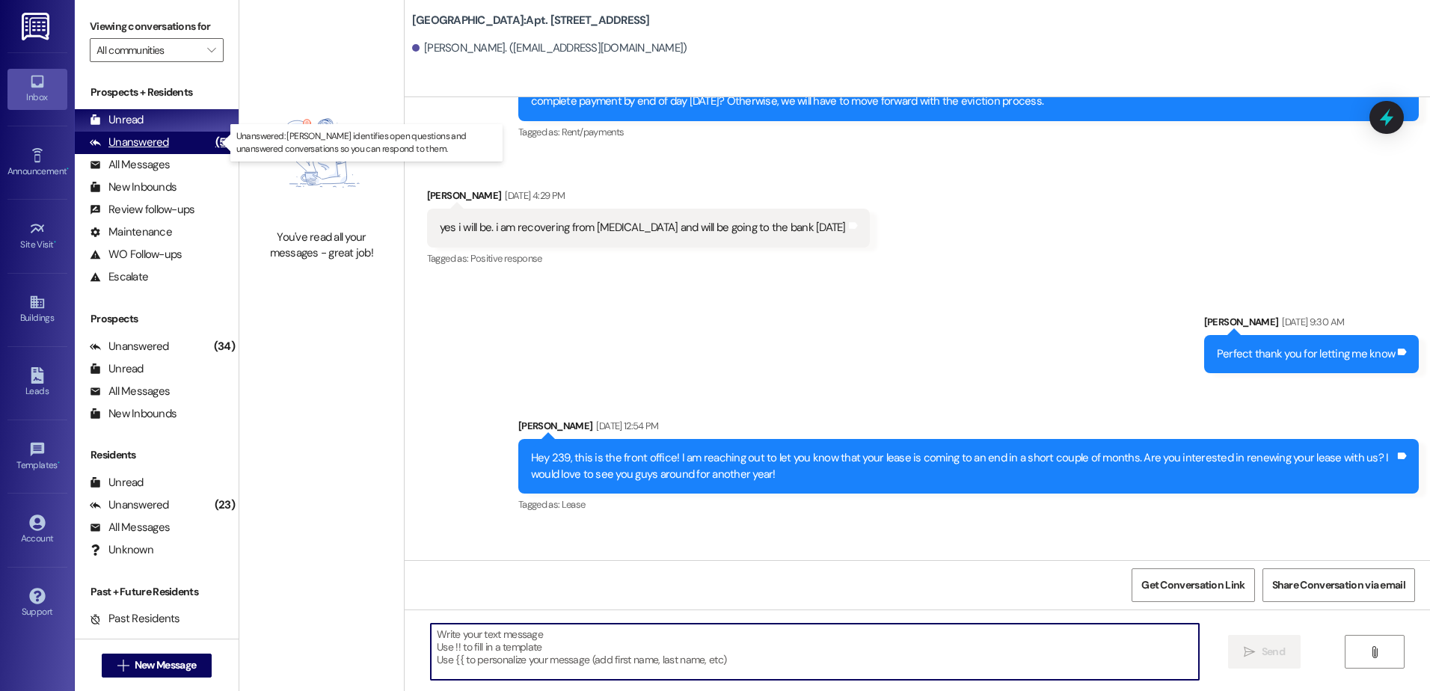
click at [120, 140] on div "Unanswered" at bounding box center [129, 143] width 79 height 16
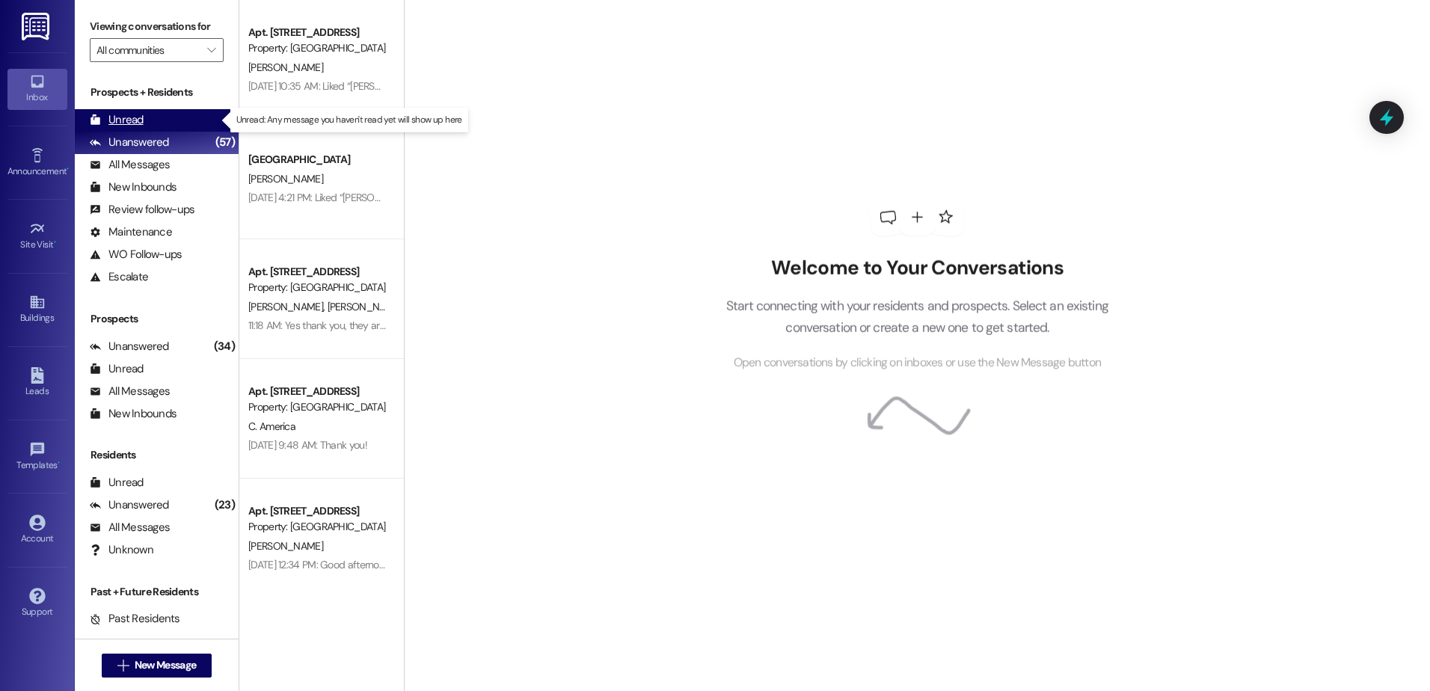
click at [127, 117] on div "Unread" at bounding box center [117, 120] width 54 height 16
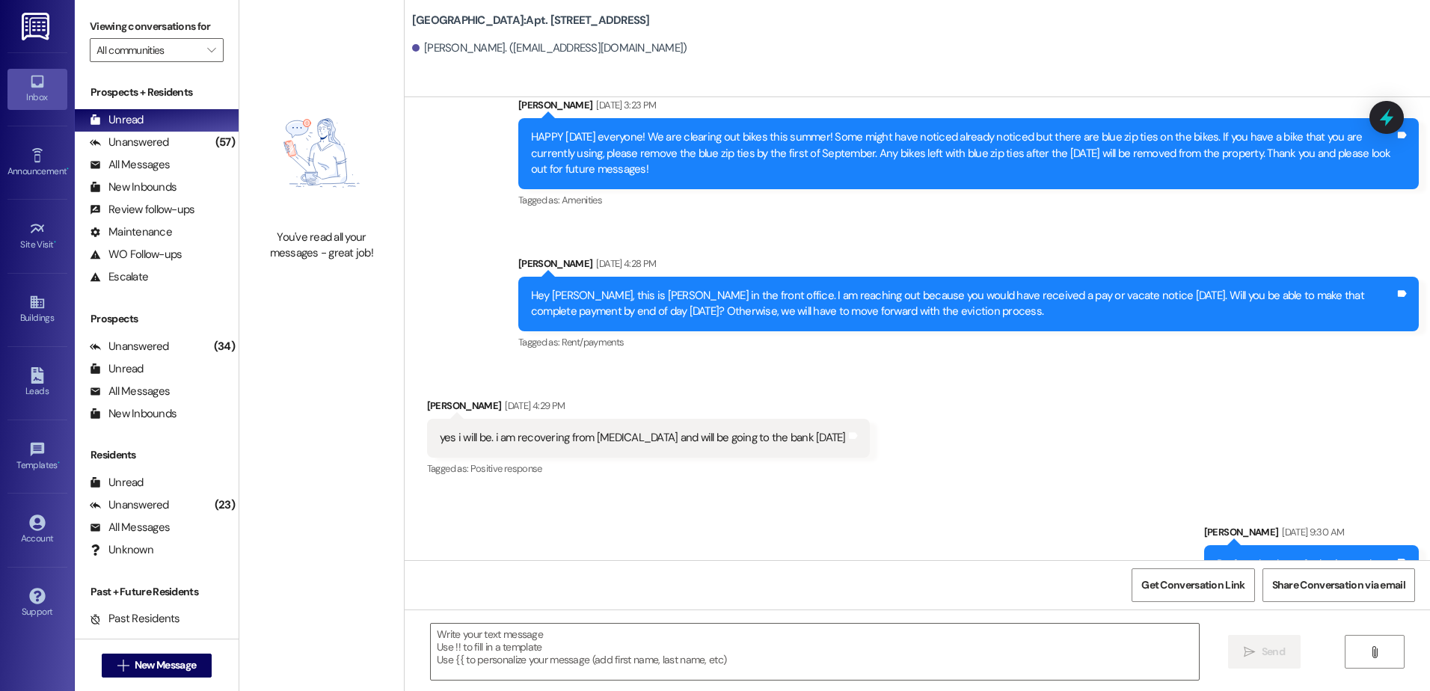
scroll to position [76700, 0]
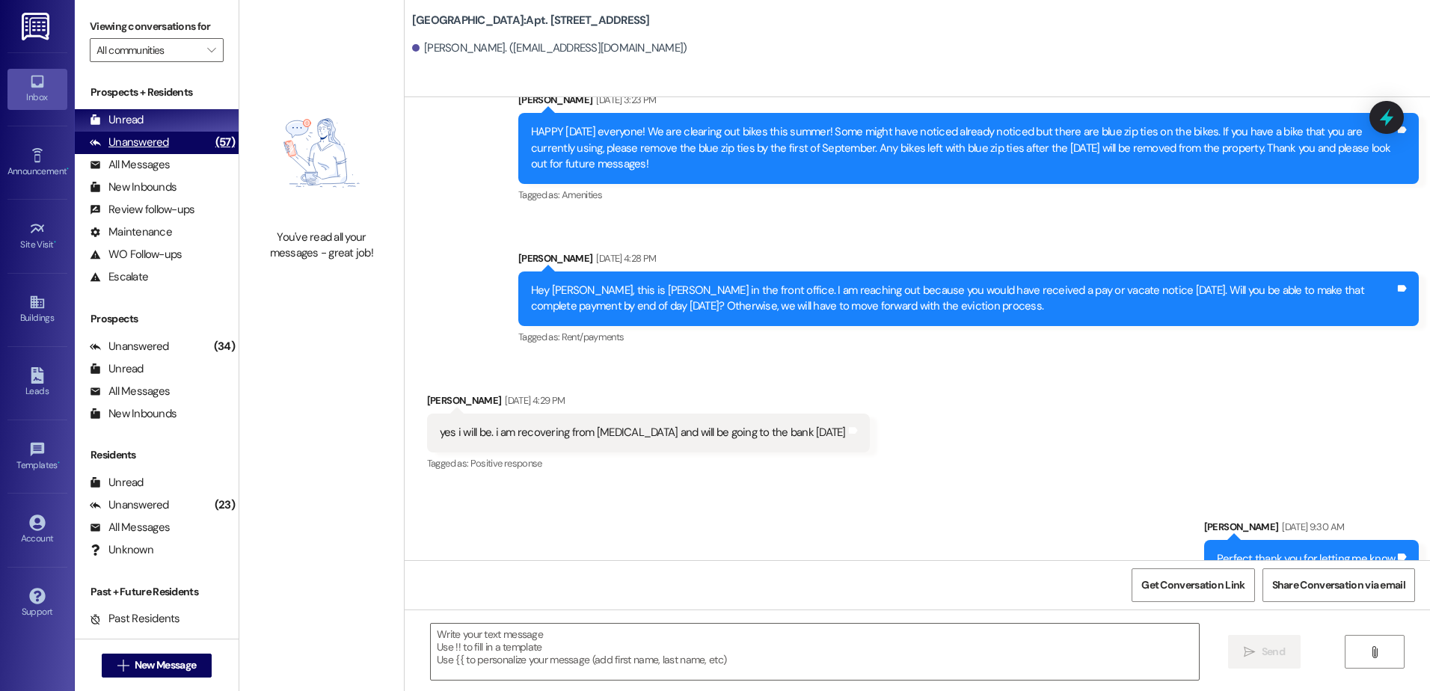
click at [181, 148] on div "Unanswered (57)" at bounding box center [157, 143] width 164 height 22
click at [177, 117] on div "Unread (0)" at bounding box center [157, 120] width 164 height 22
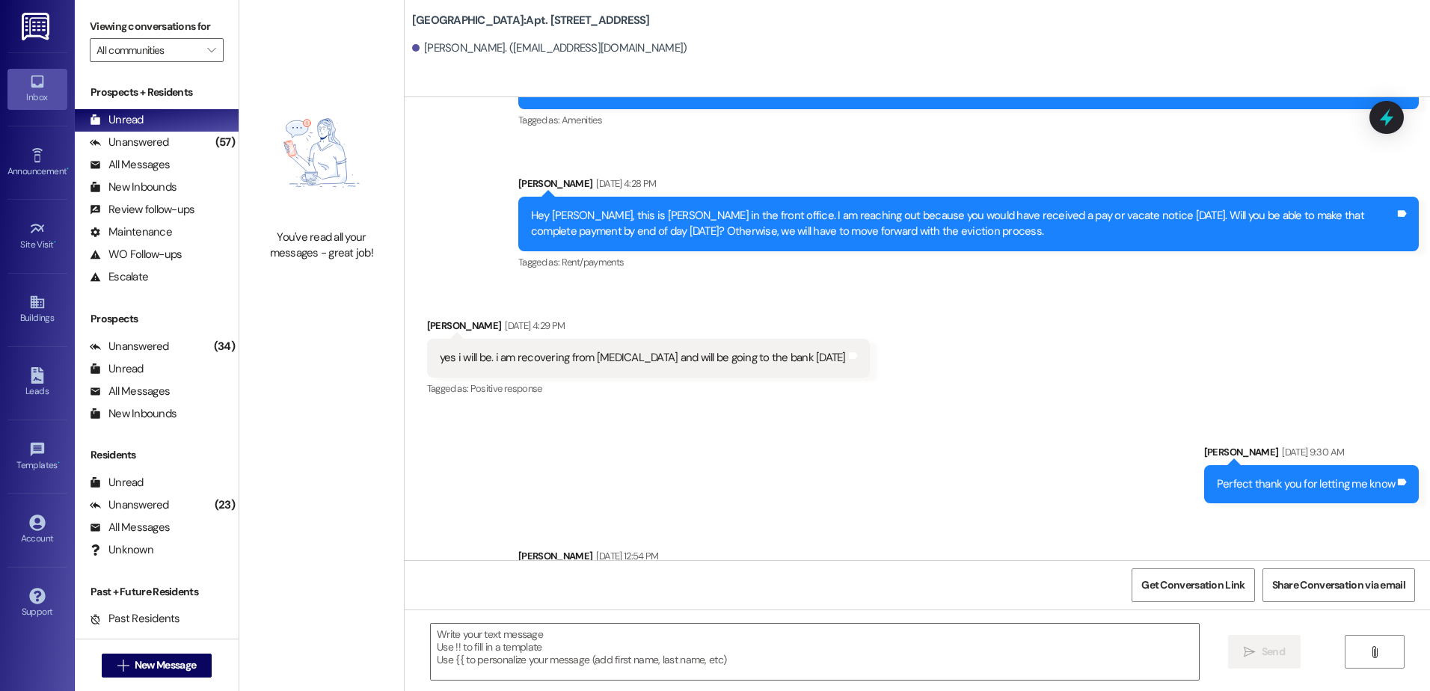
scroll to position [76926, 0]
